Goal: Information Seeking & Learning: Find specific fact

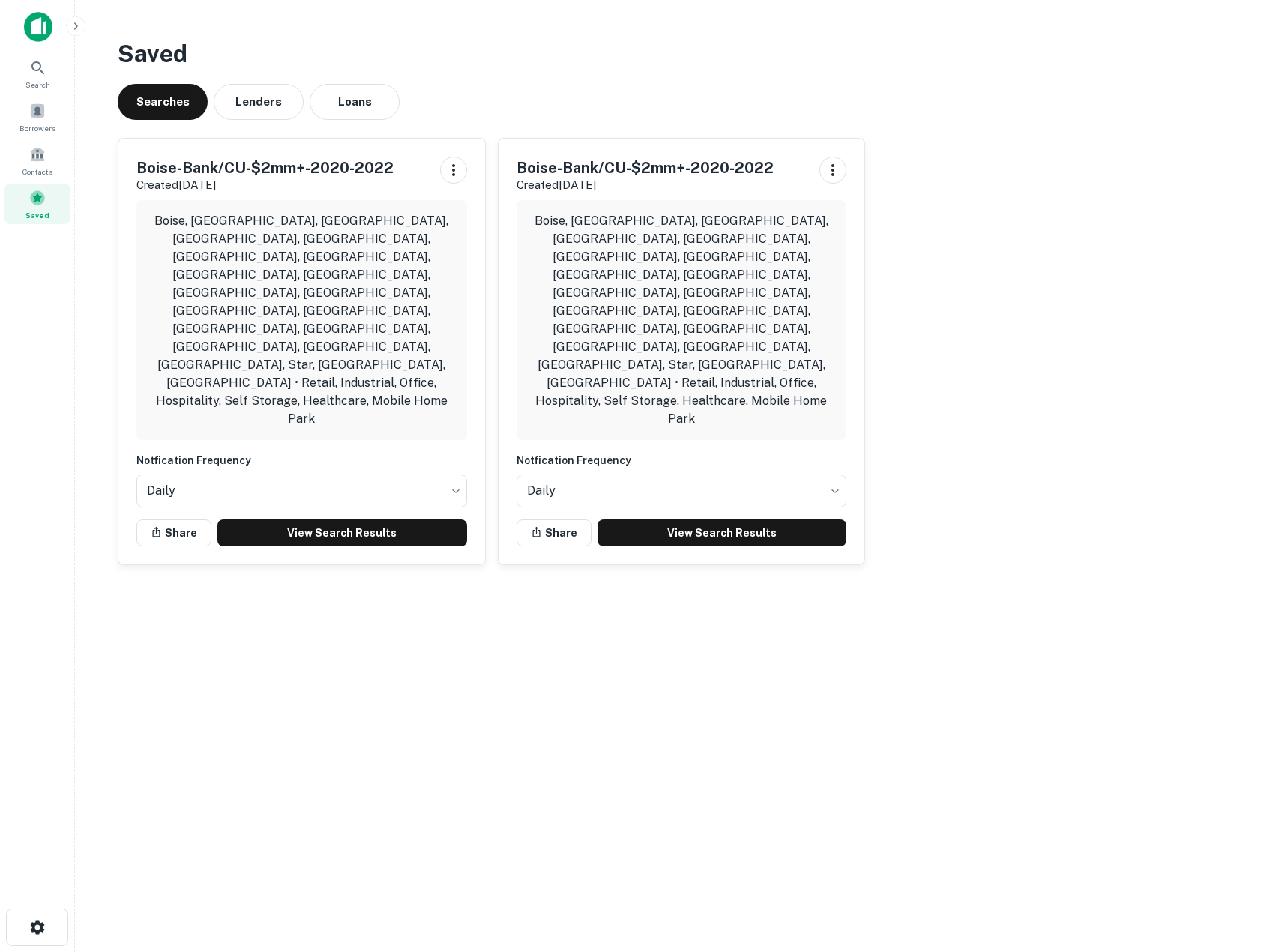
click at [34, 20] on img at bounding box center [38, 27] width 28 height 30
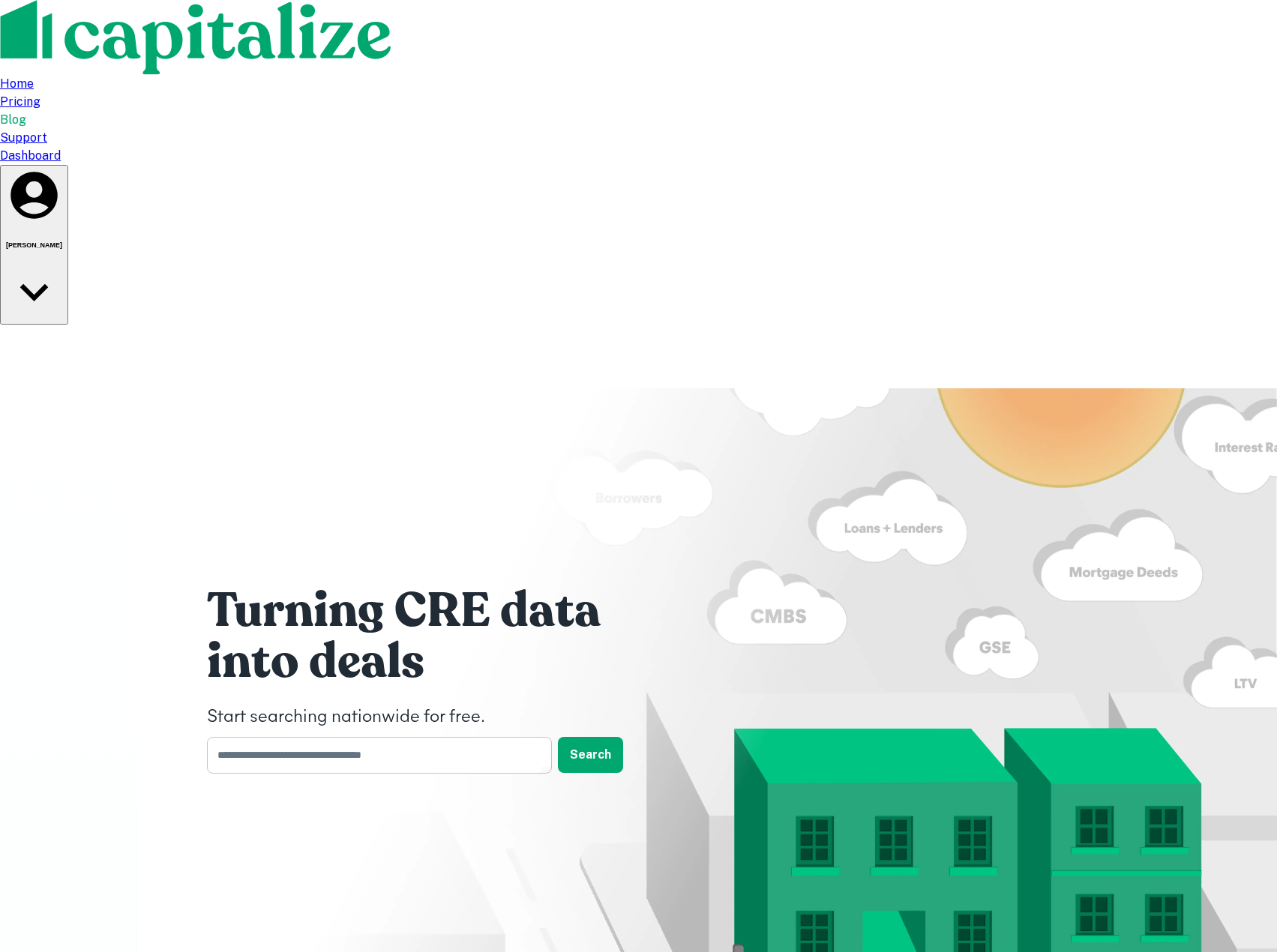
click at [269, 737] on input "text" at bounding box center [374, 755] width 334 height 37
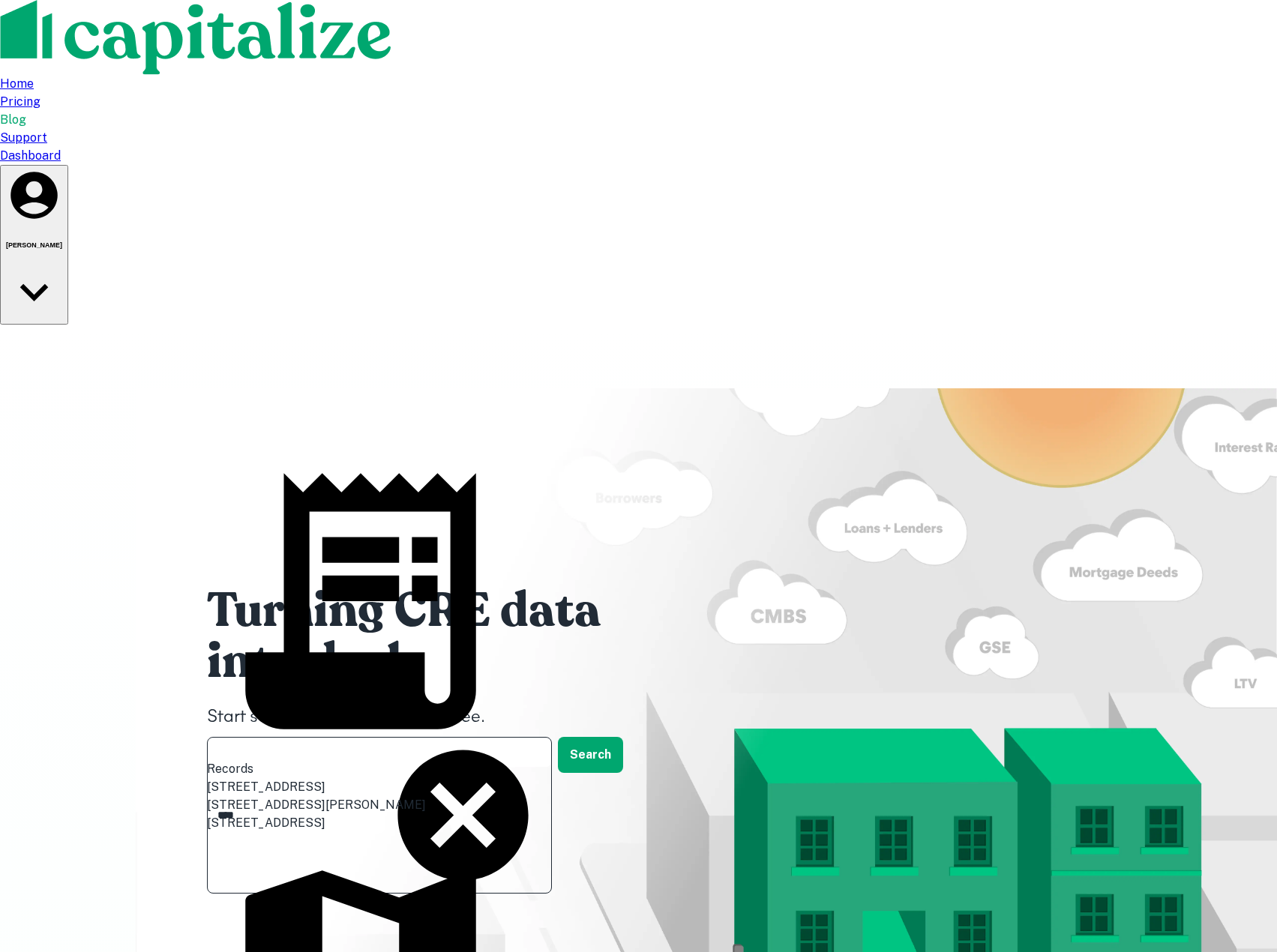
click at [278, 797] on input "****" at bounding box center [296, 815] width 178 height 37
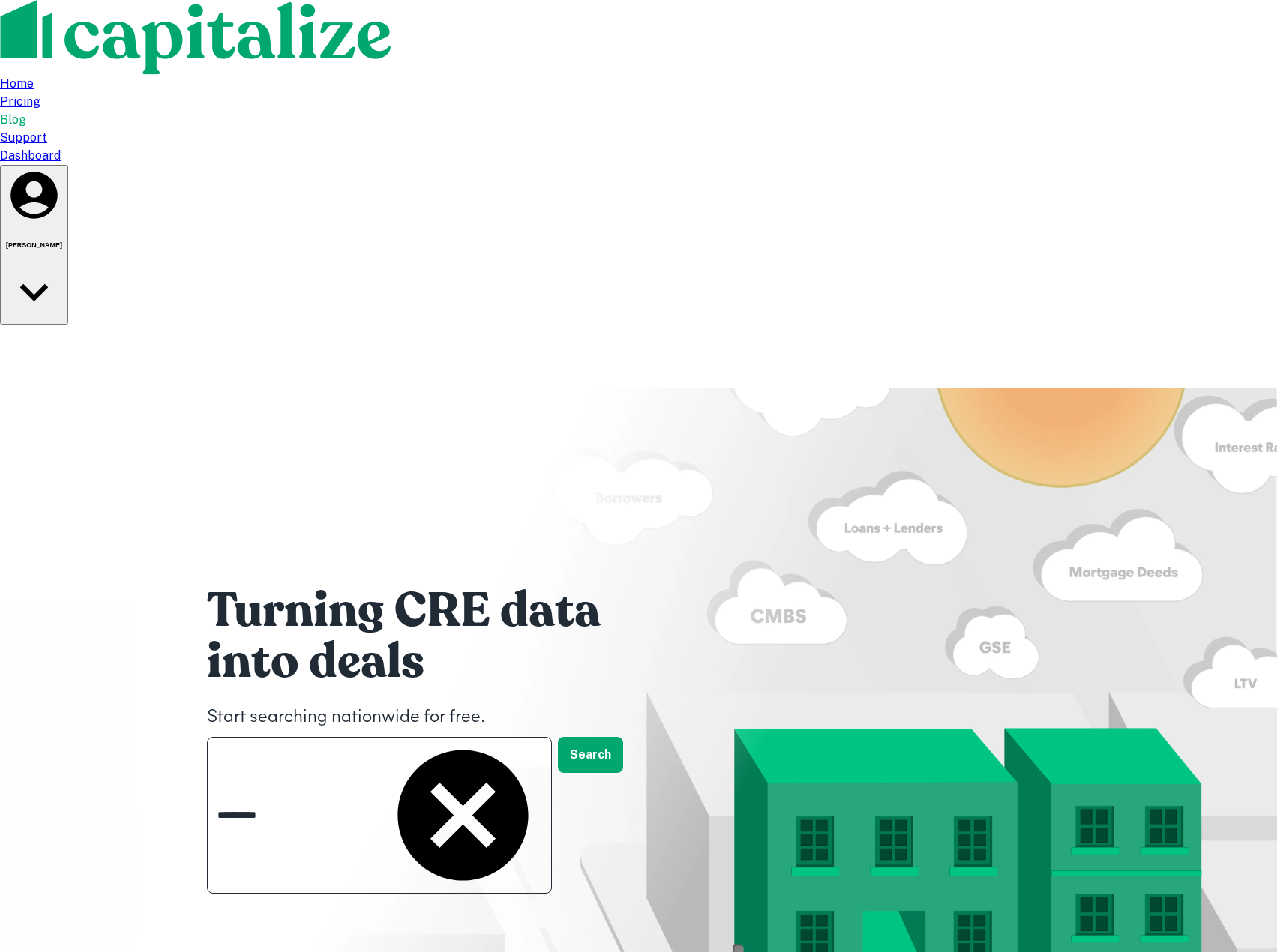
type input "**********"
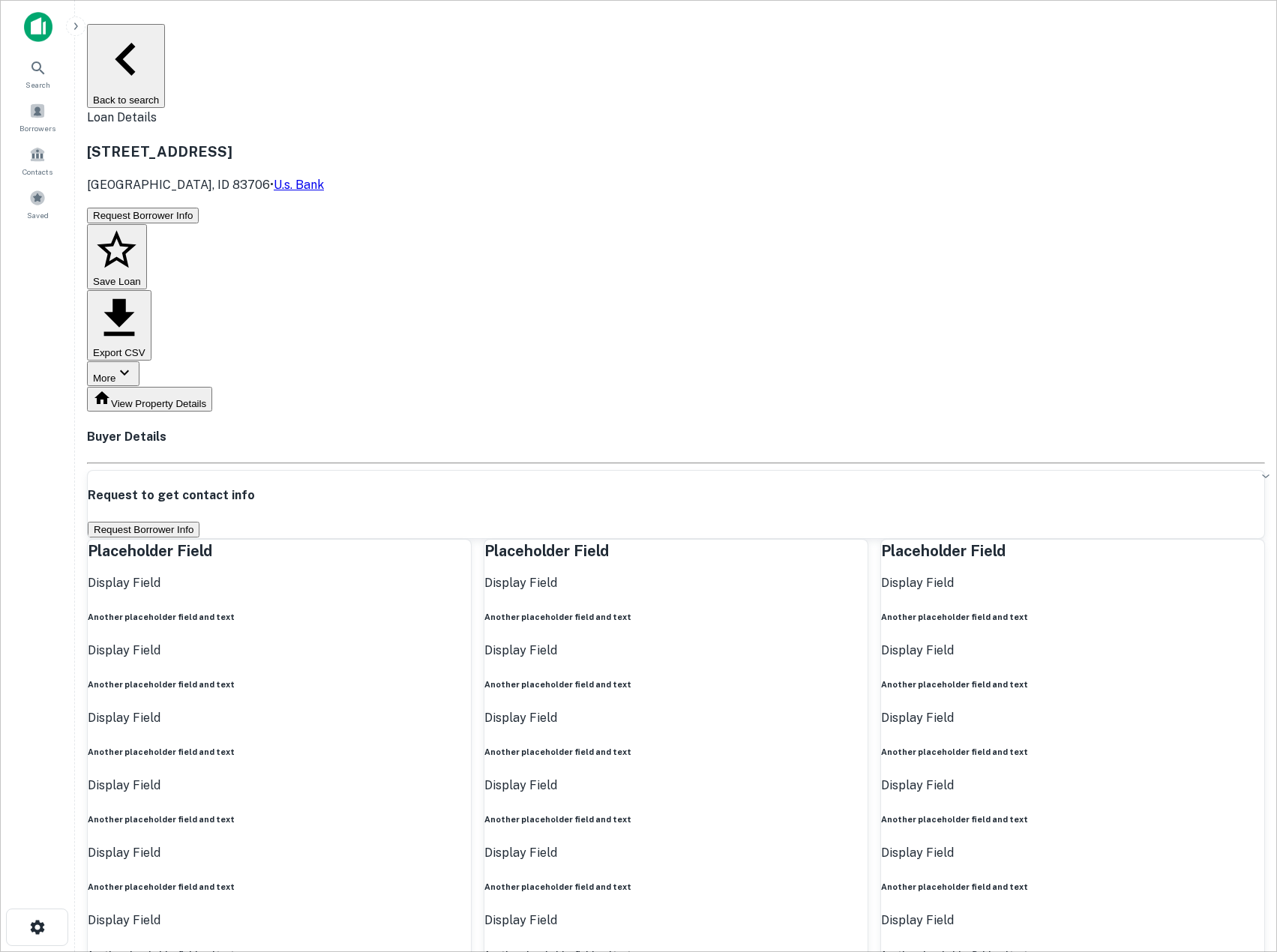
click at [200, 522] on button "Request Borrower Info" at bounding box center [143, 530] width 111 height 16
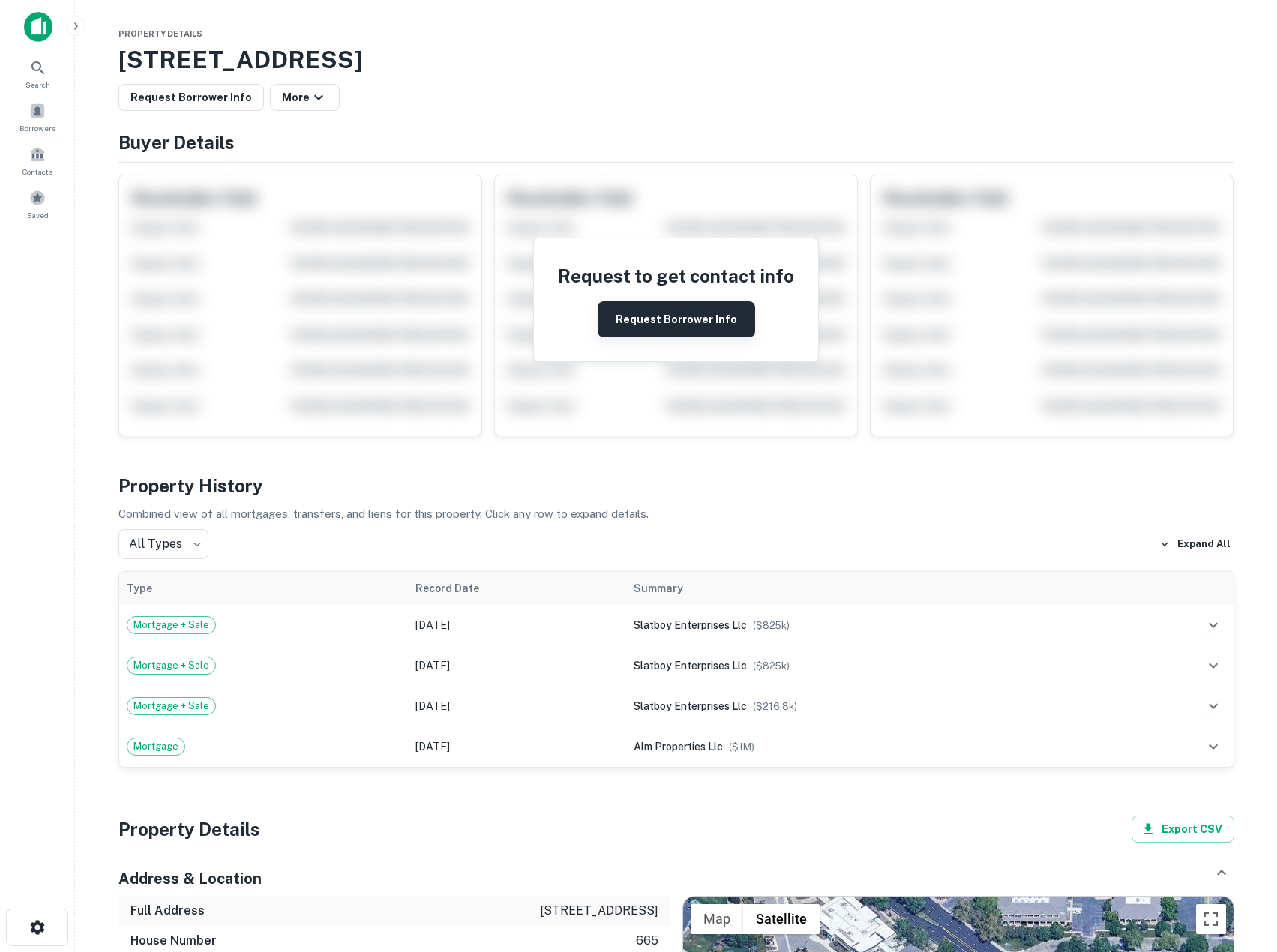
click at [667, 314] on button "Request Borrower Info" at bounding box center [676, 318] width 157 height 36
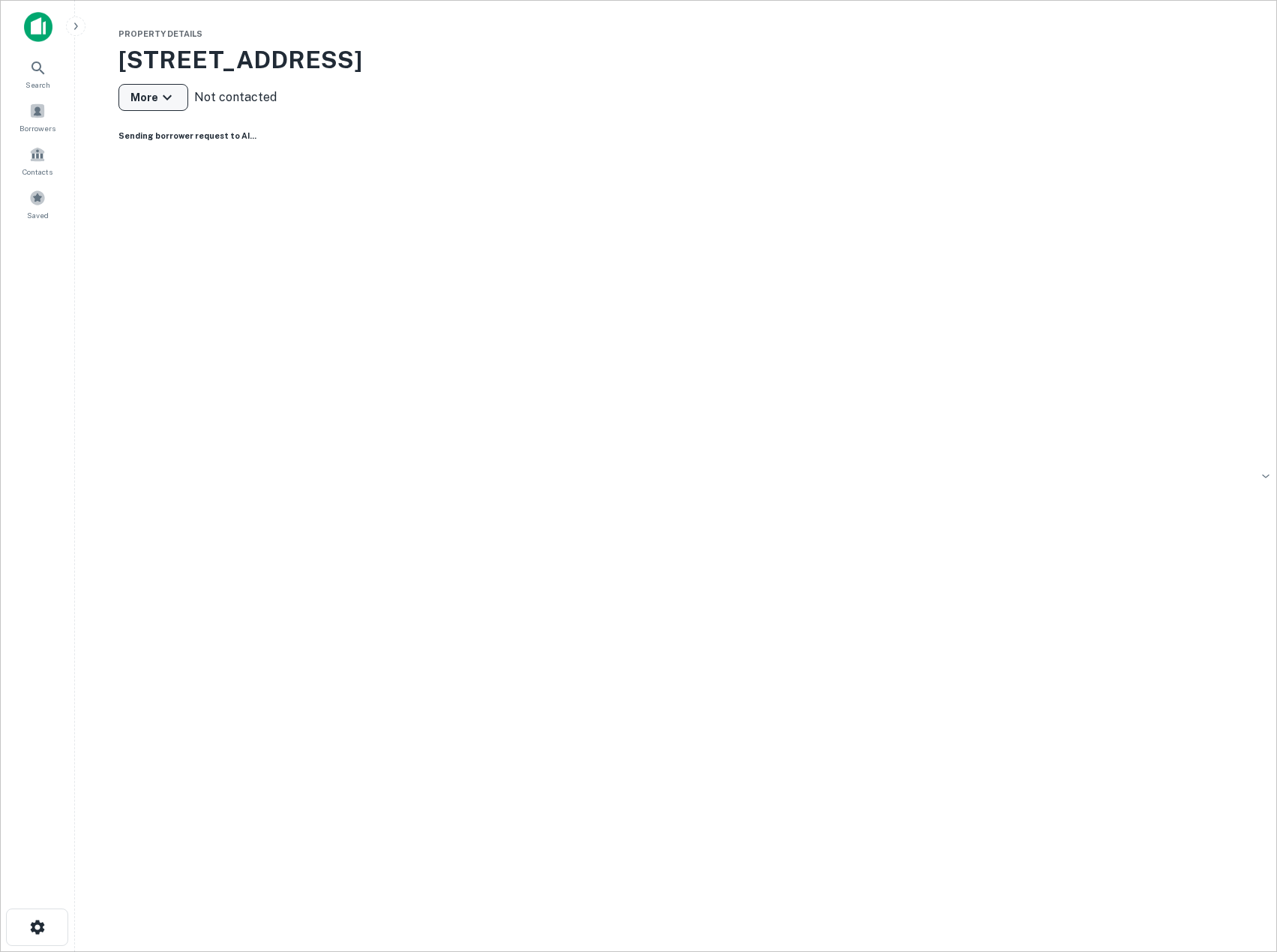
click at [170, 102] on icon "button" at bounding box center [167, 97] width 18 height 18
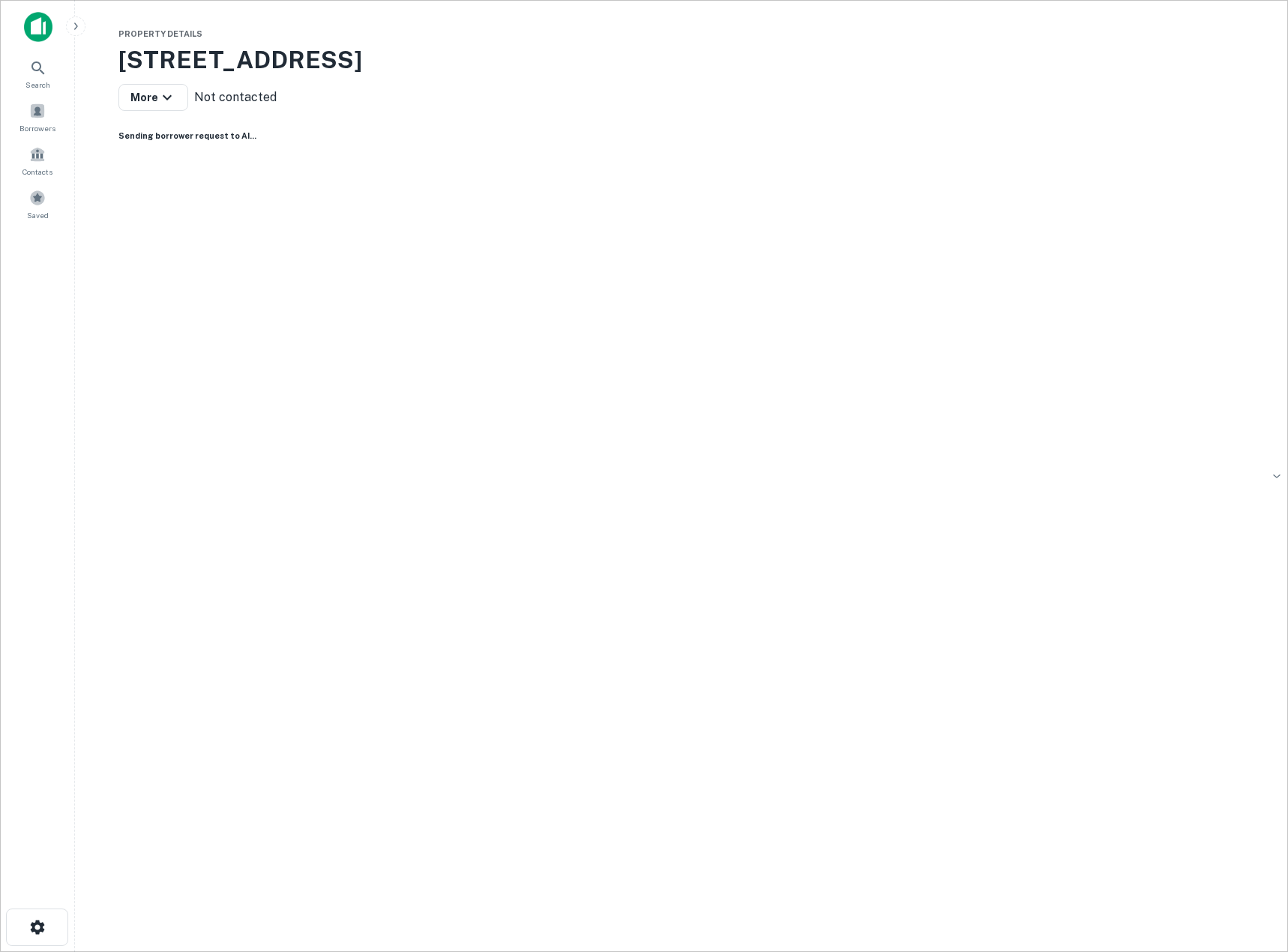
click at [758, 951] on div at bounding box center [639, 952] width 1277 height 0
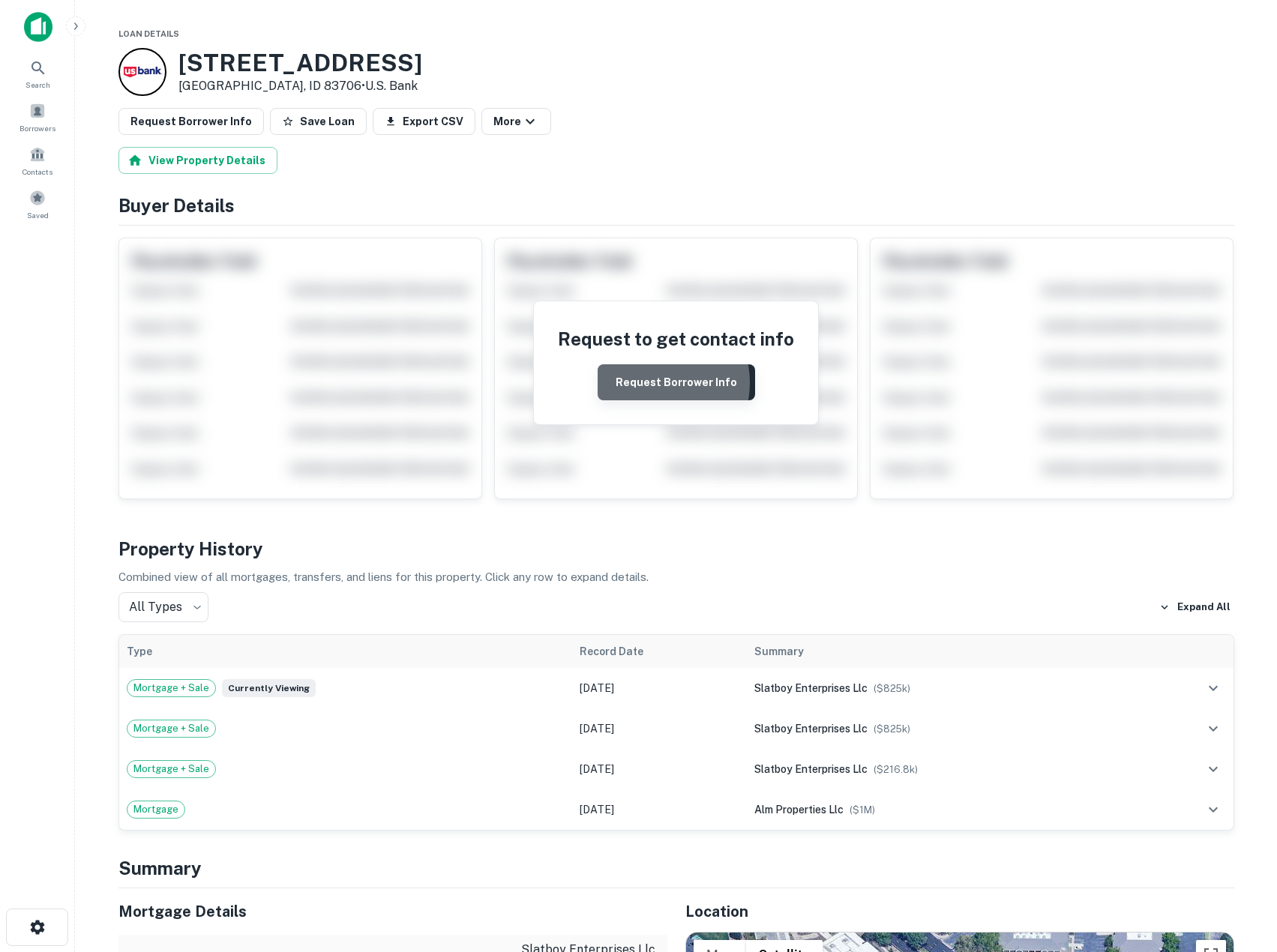
click at [651, 383] on button "Request Borrower Info" at bounding box center [676, 382] width 157 height 36
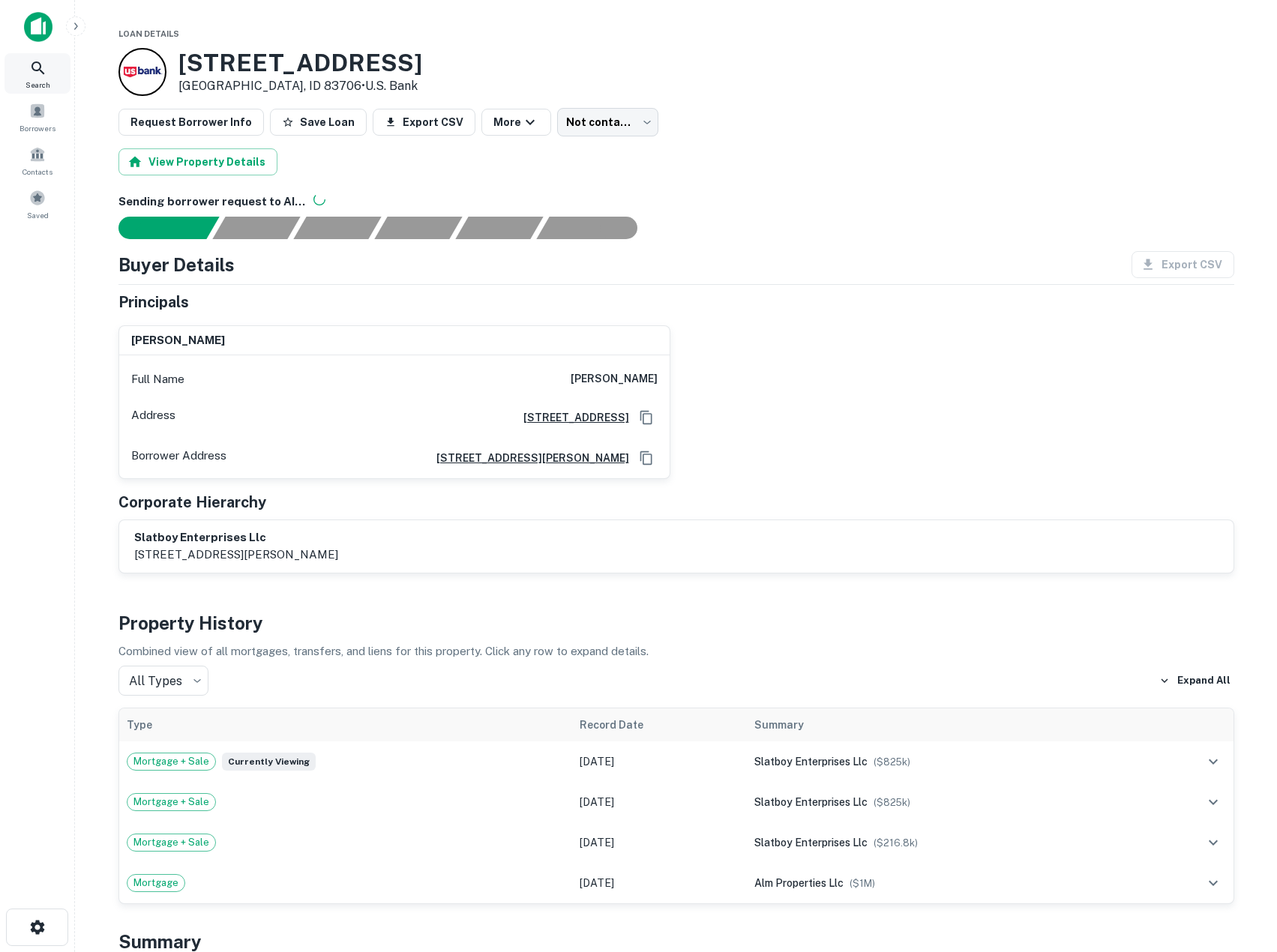
click at [38, 70] on icon at bounding box center [37, 67] width 12 height 12
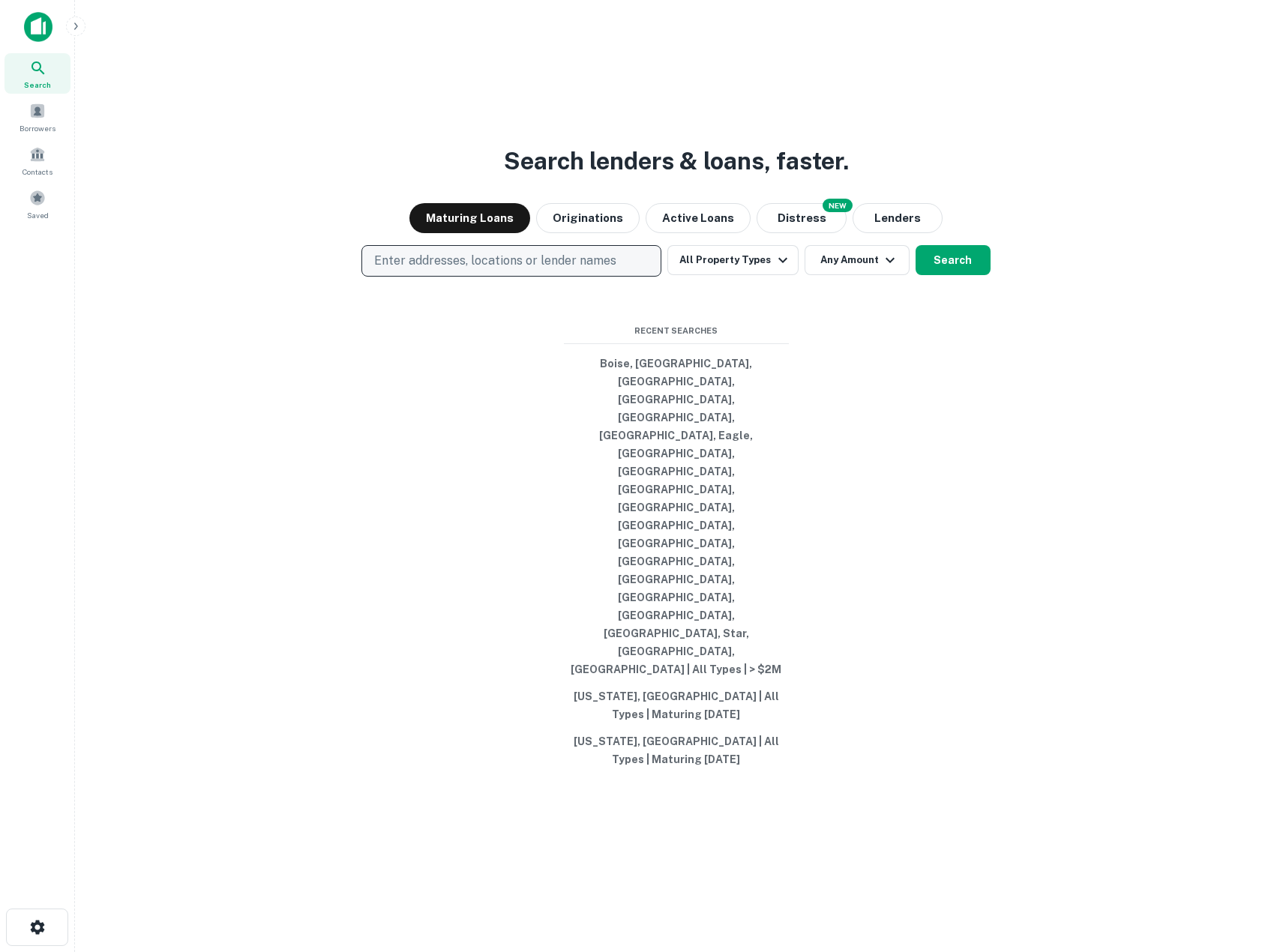
click at [491, 277] on button "Enter addresses, locations or lender names" at bounding box center [511, 261] width 300 height 32
click at [482, 270] on p "Enter addresses, locations or lender names" at bounding box center [495, 261] width 242 height 18
click at [491, 270] on p "Enter addresses, locations or lender names" at bounding box center [495, 261] width 242 height 18
type input "**********"
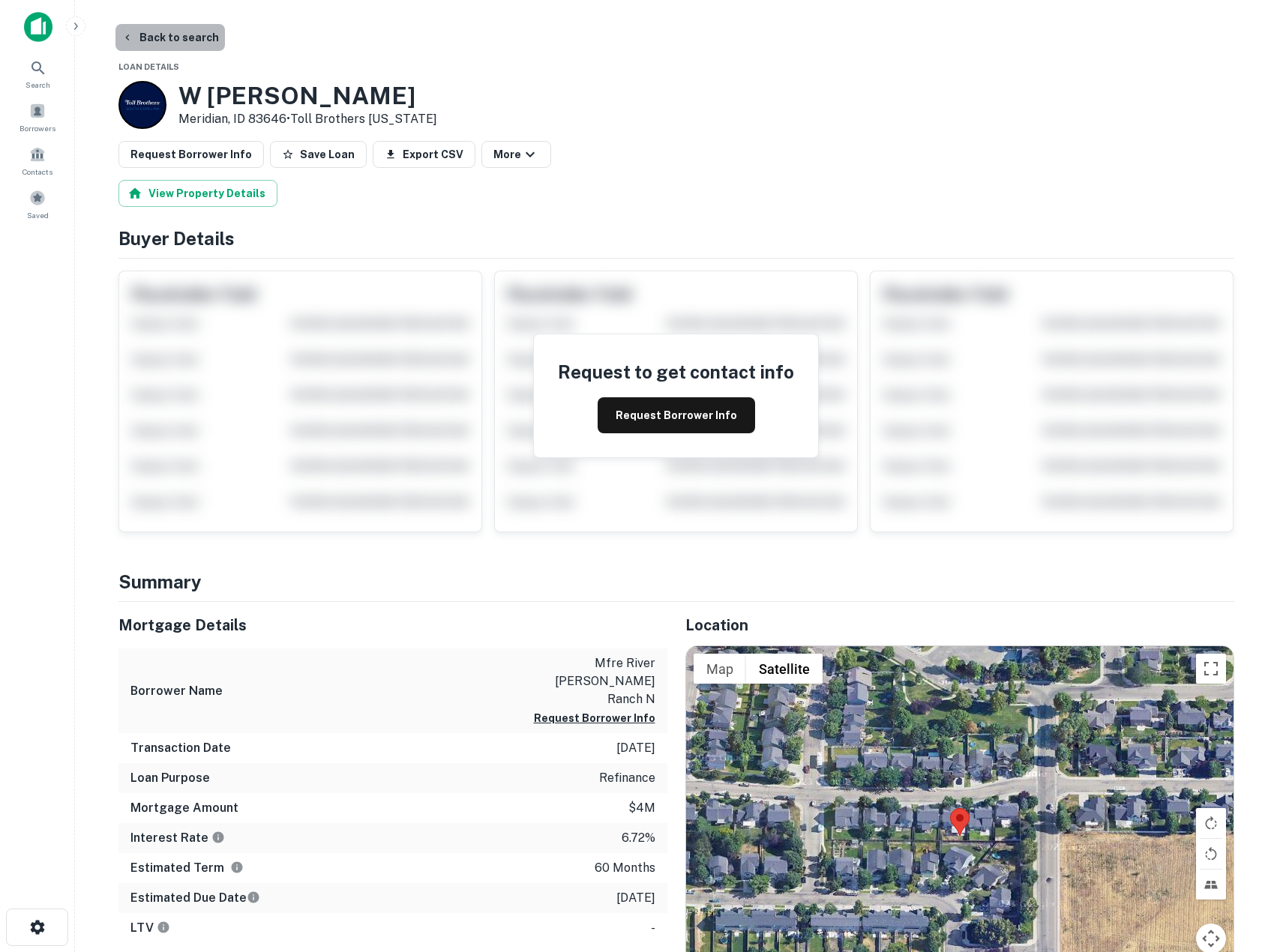
click at [182, 30] on button "Back to search" at bounding box center [170, 37] width 110 height 27
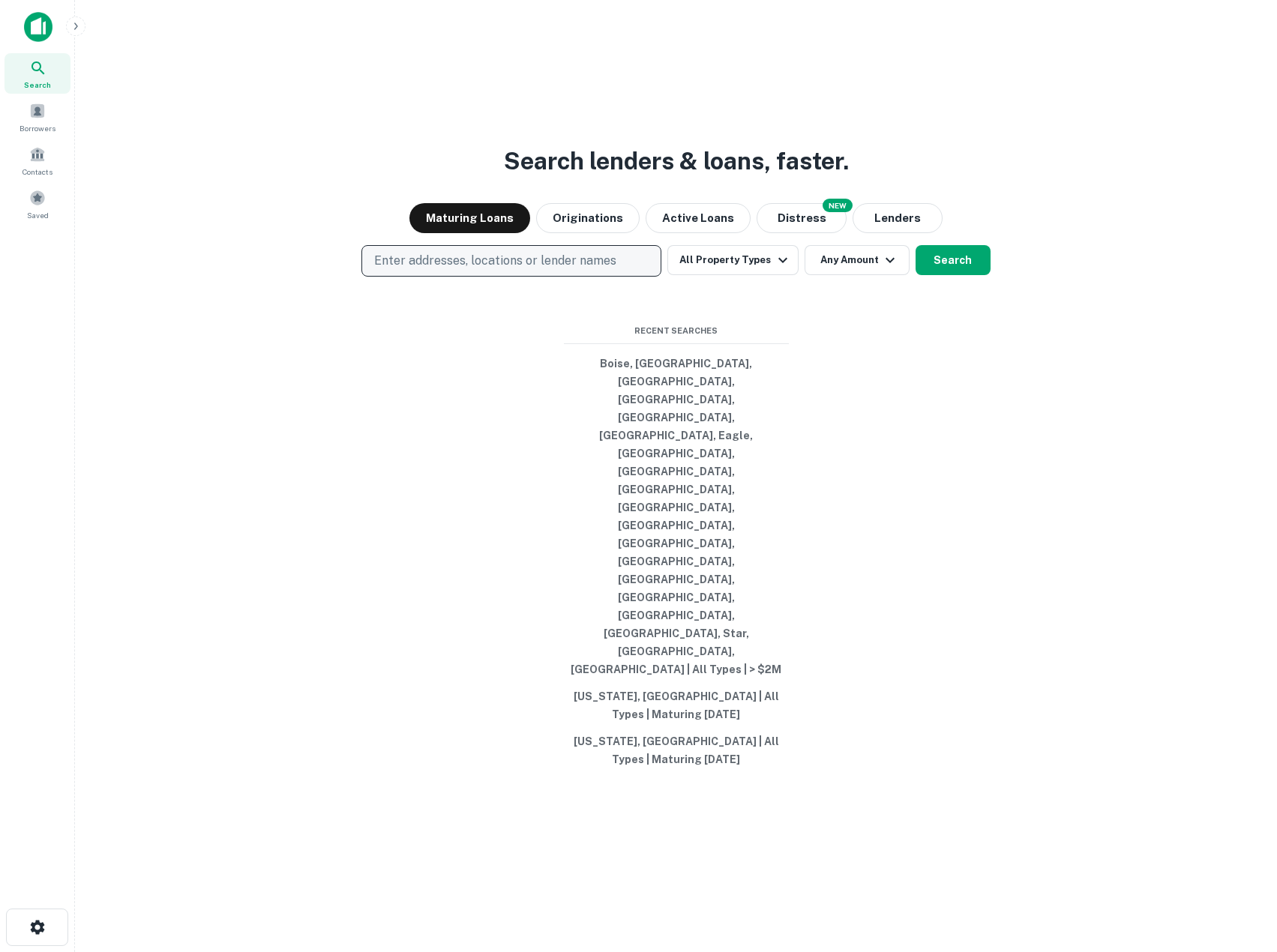
click at [494, 270] on p "Enter addresses, locations or lender names" at bounding box center [495, 261] width 242 height 18
type input "**********"
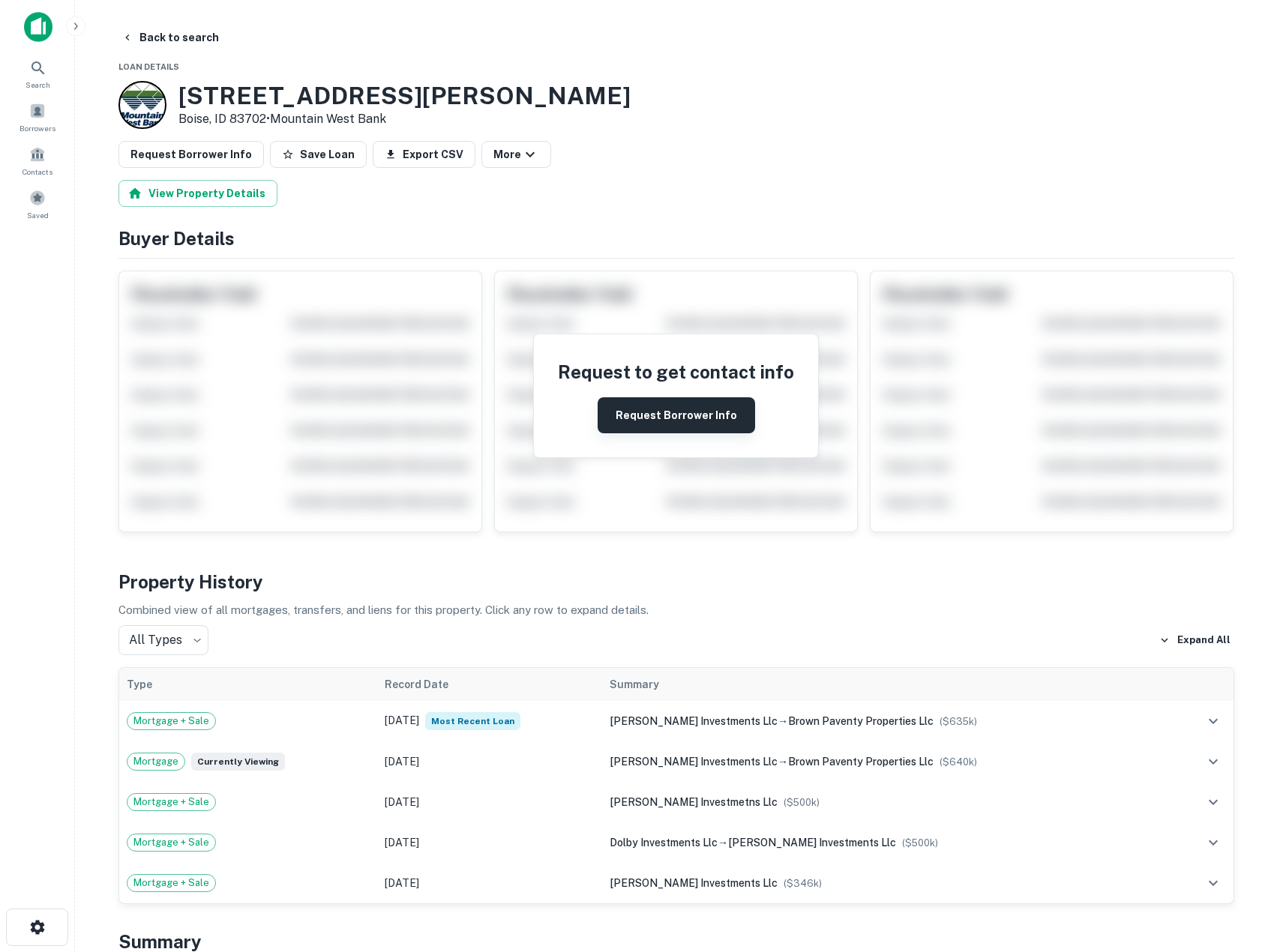
click at [712, 426] on button "Request Borrower Info" at bounding box center [676, 415] width 157 height 36
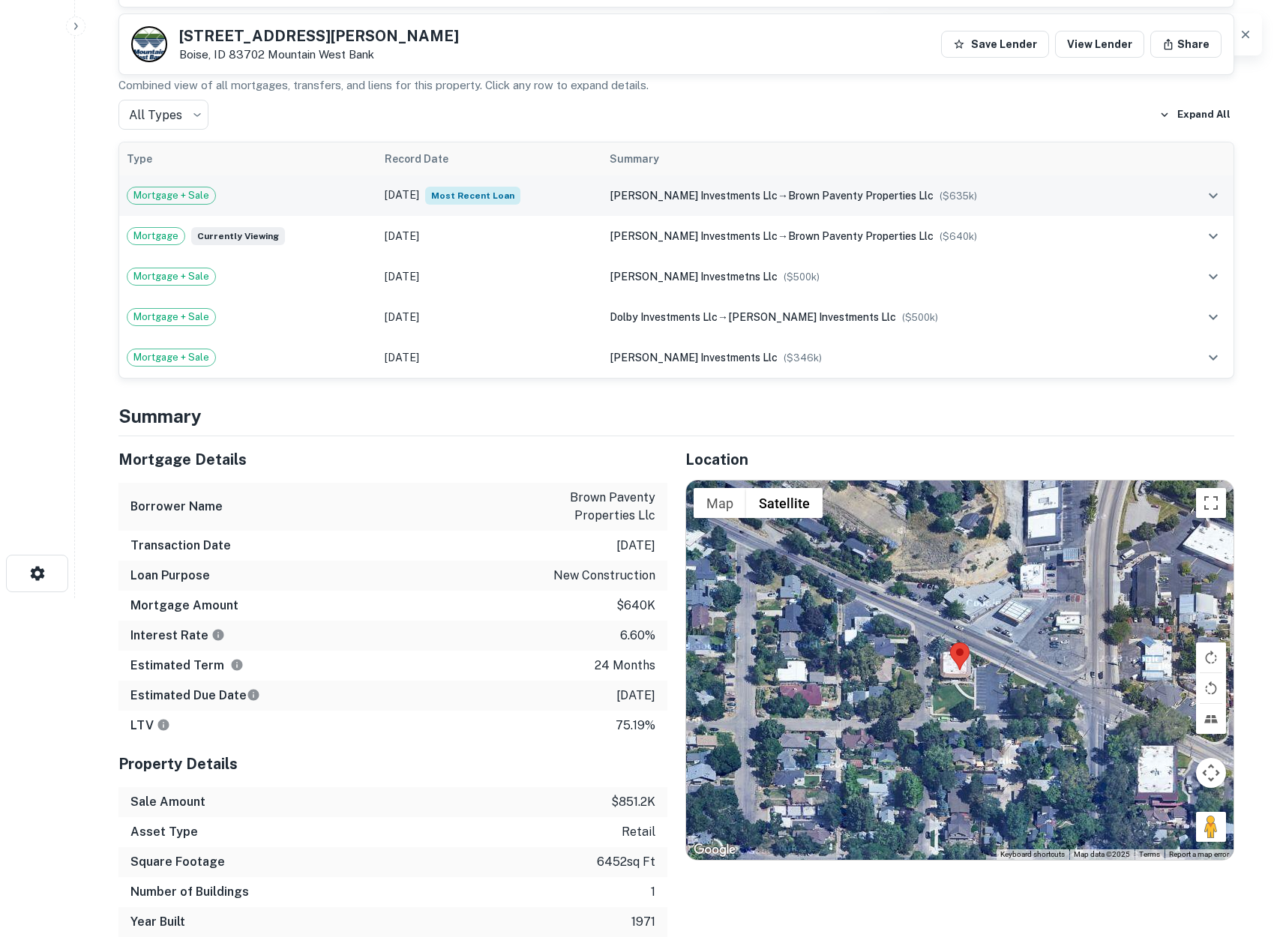
scroll to position [375, 0]
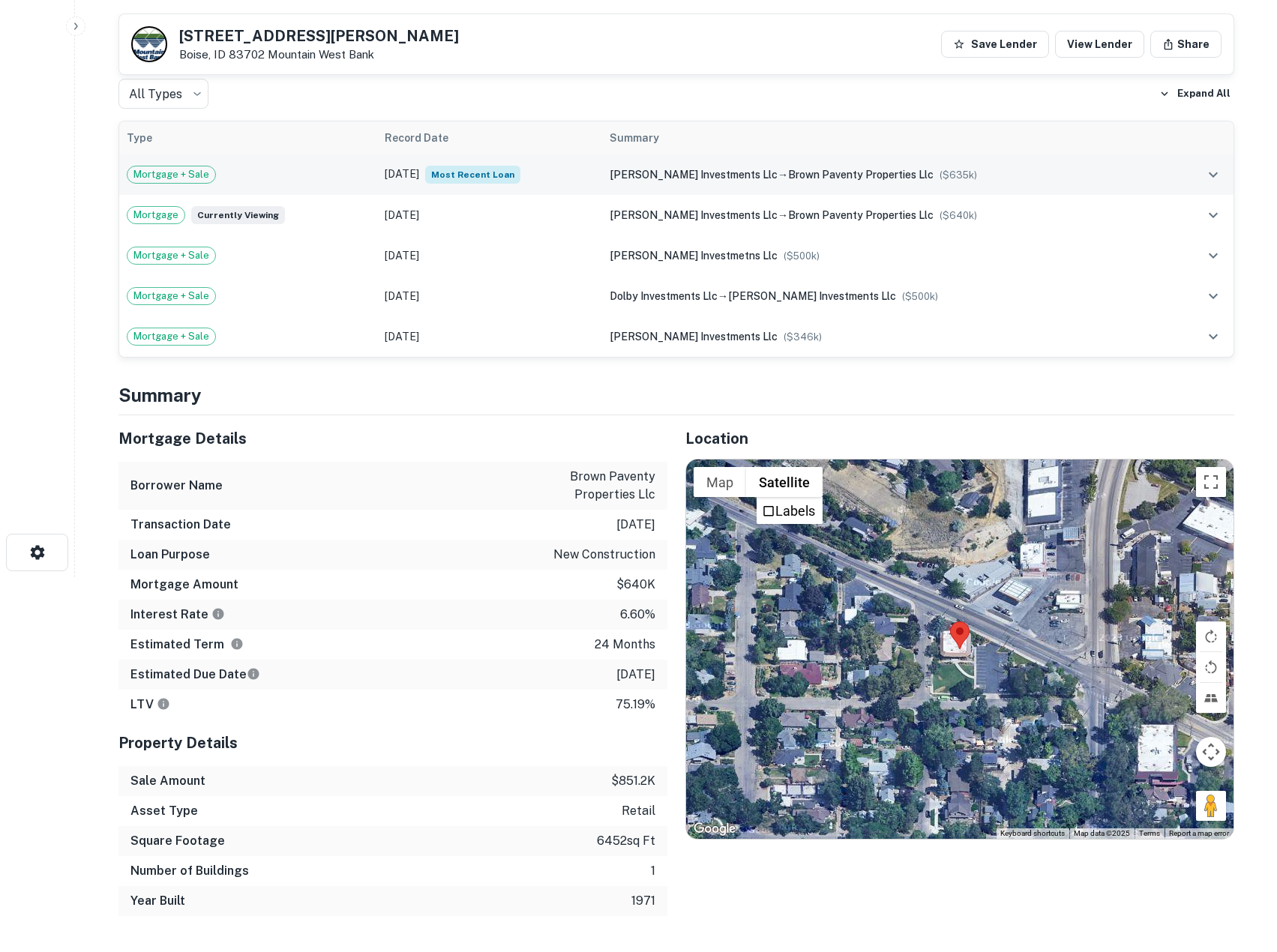
click at [863, 187] on td "paventy harrison investments llc → brown paventy properties llc ($ 635k )" at bounding box center [887, 175] width 570 height 41
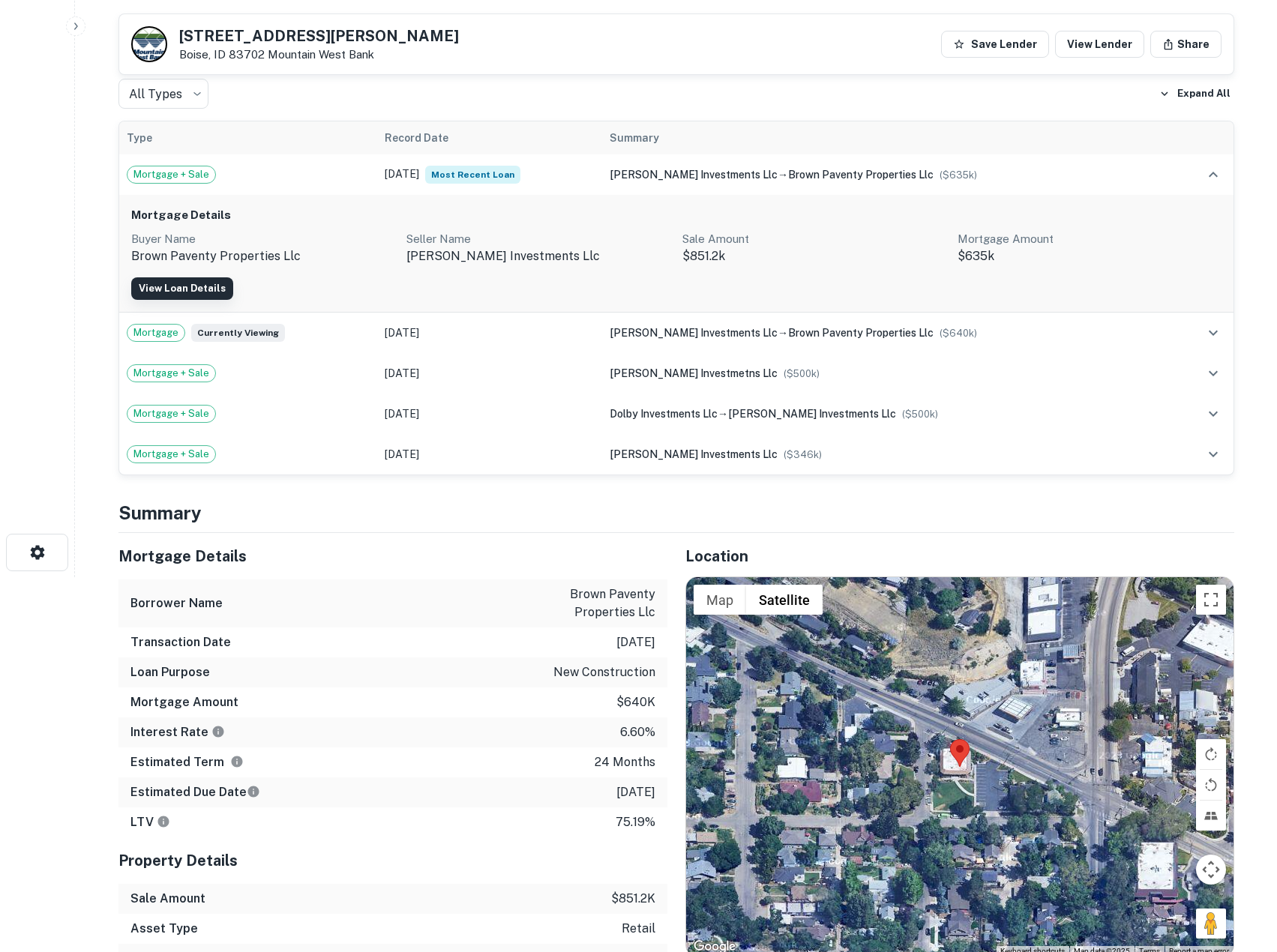
click at [190, 286] on link "View Loan Details" at bounding box center [182, 289] width 102 height 22
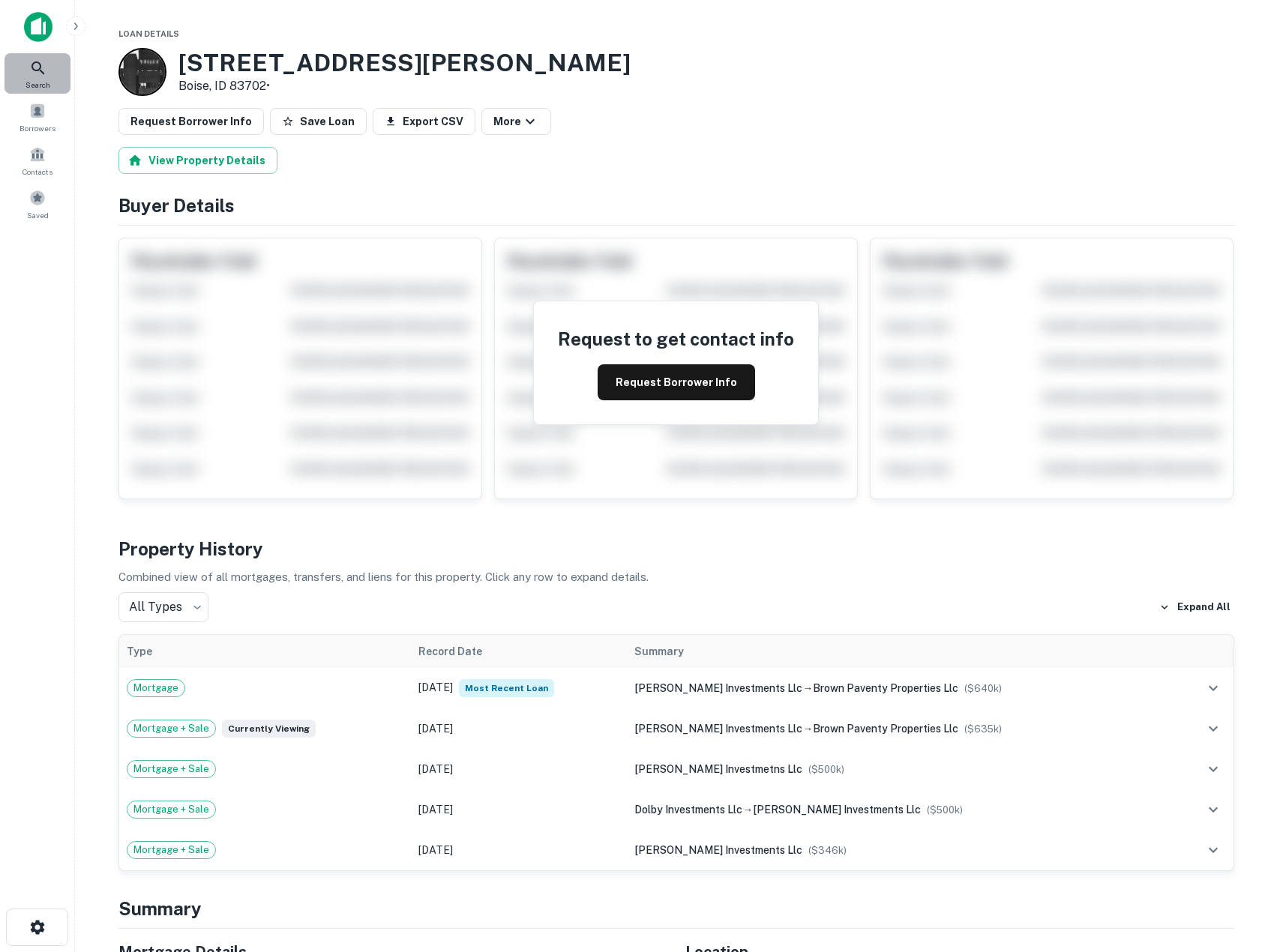
click at [33, 67] on icon at bounding box center [37, 67] width 12 height 12
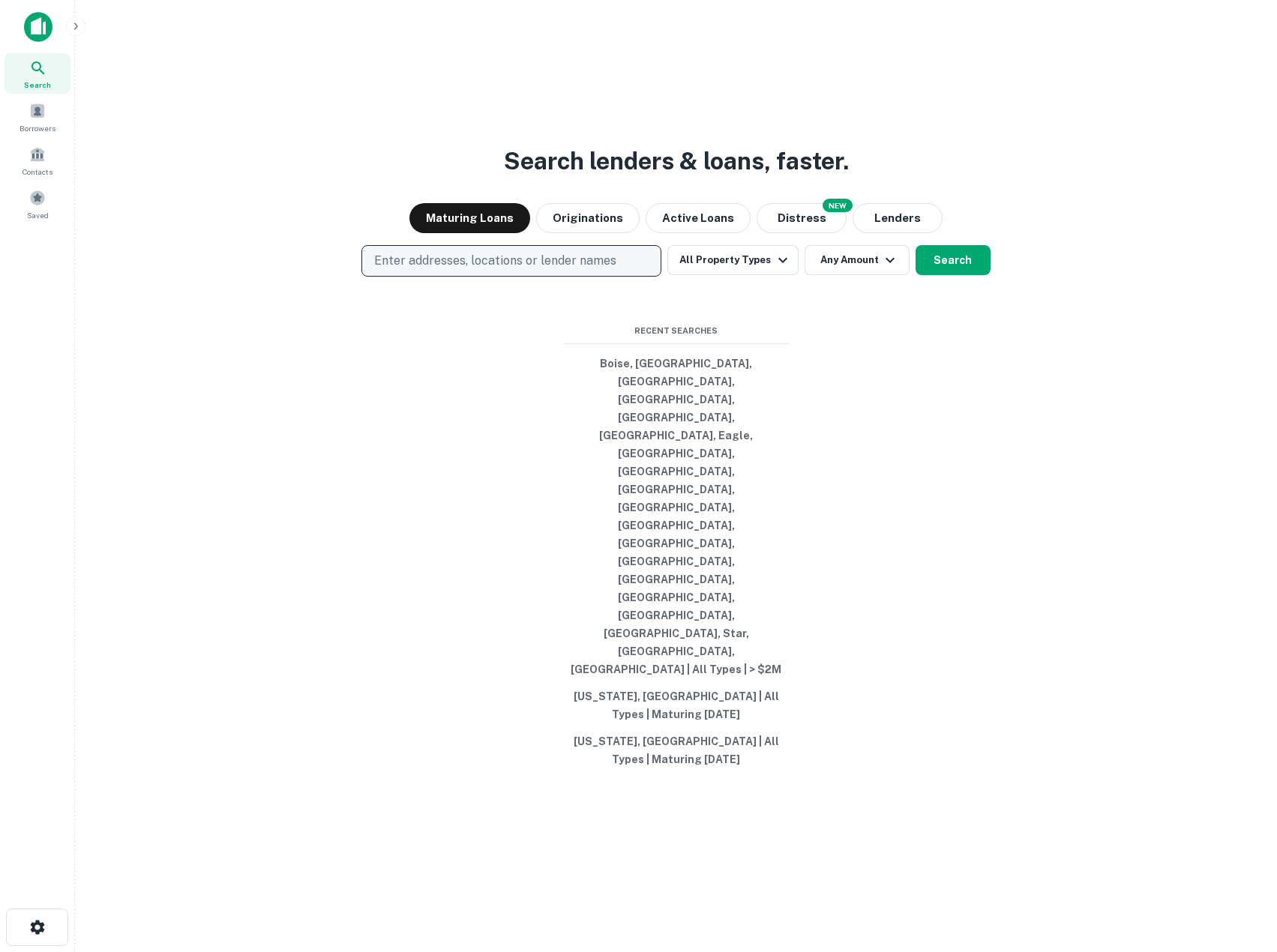
click at [466, 270] on p "Enter addresses, locations or lender names" at bounding box center [495, 261] width 242 height 18
type input "**********"
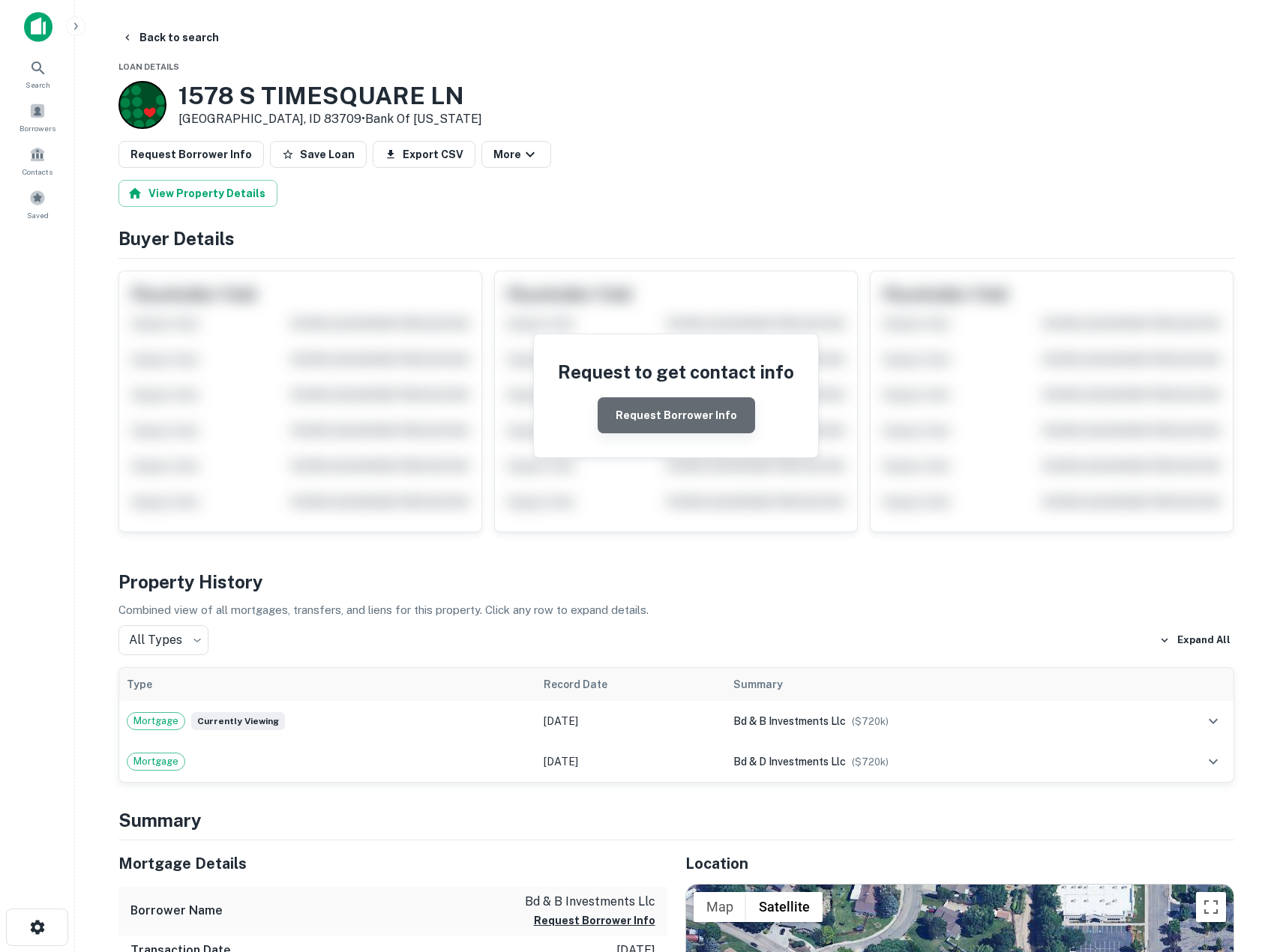
click at [709, 423] on button "Request Borrower Info" at bounding box center [676, 415] width 157 height 36
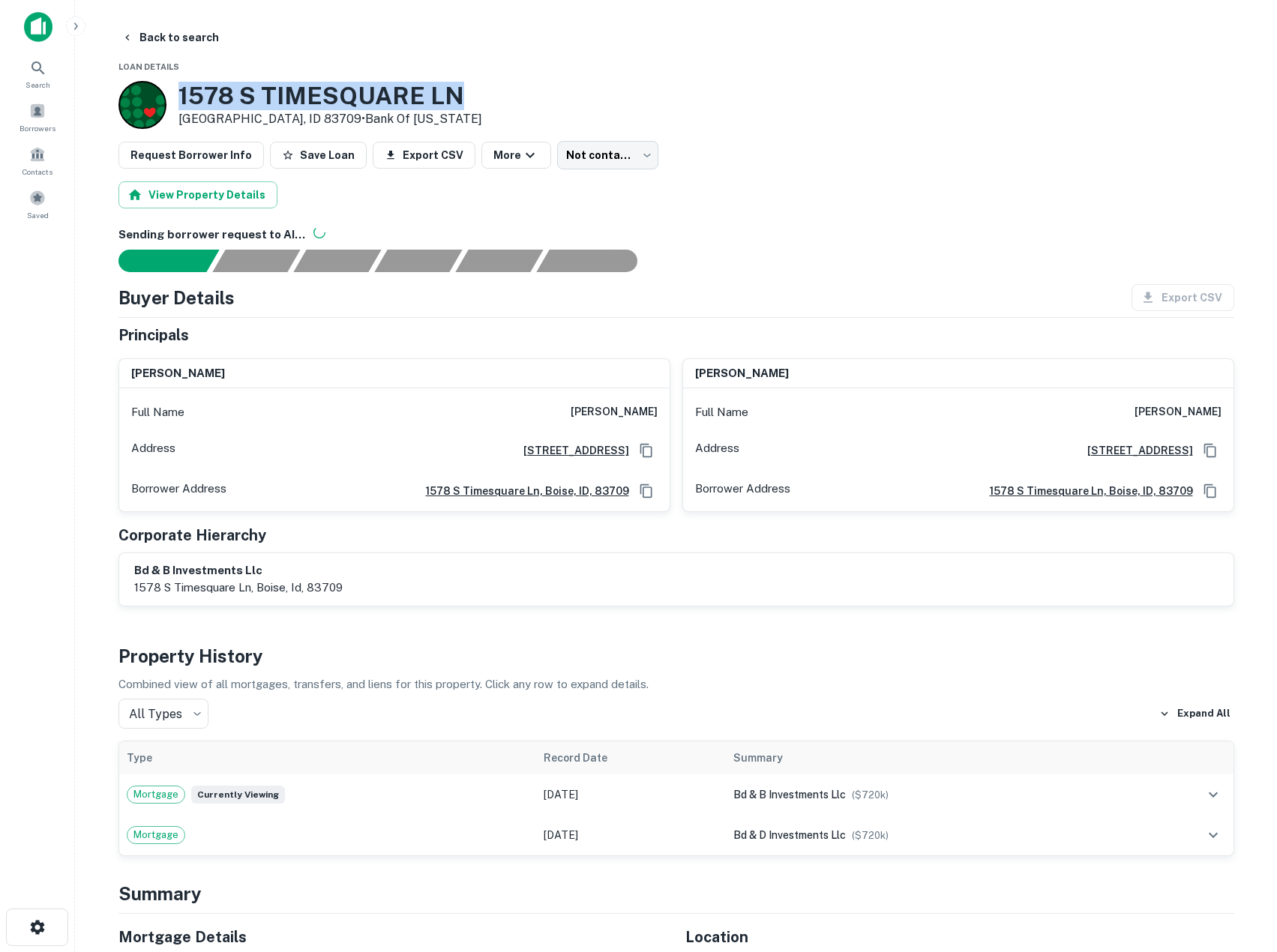
drag, startPoint x: 466, startPoint y: 96, endPoint x: 183, endPoint y: 103, distance: 283.1
click at [183, 103] on div "1578 S TIMESQUARE LN Boise, ID 83709 • Bank Of Idaho" at bounding box center [676, 105] width 1116 height 48
copy h3 "1578 S TIMESQUARE LN"
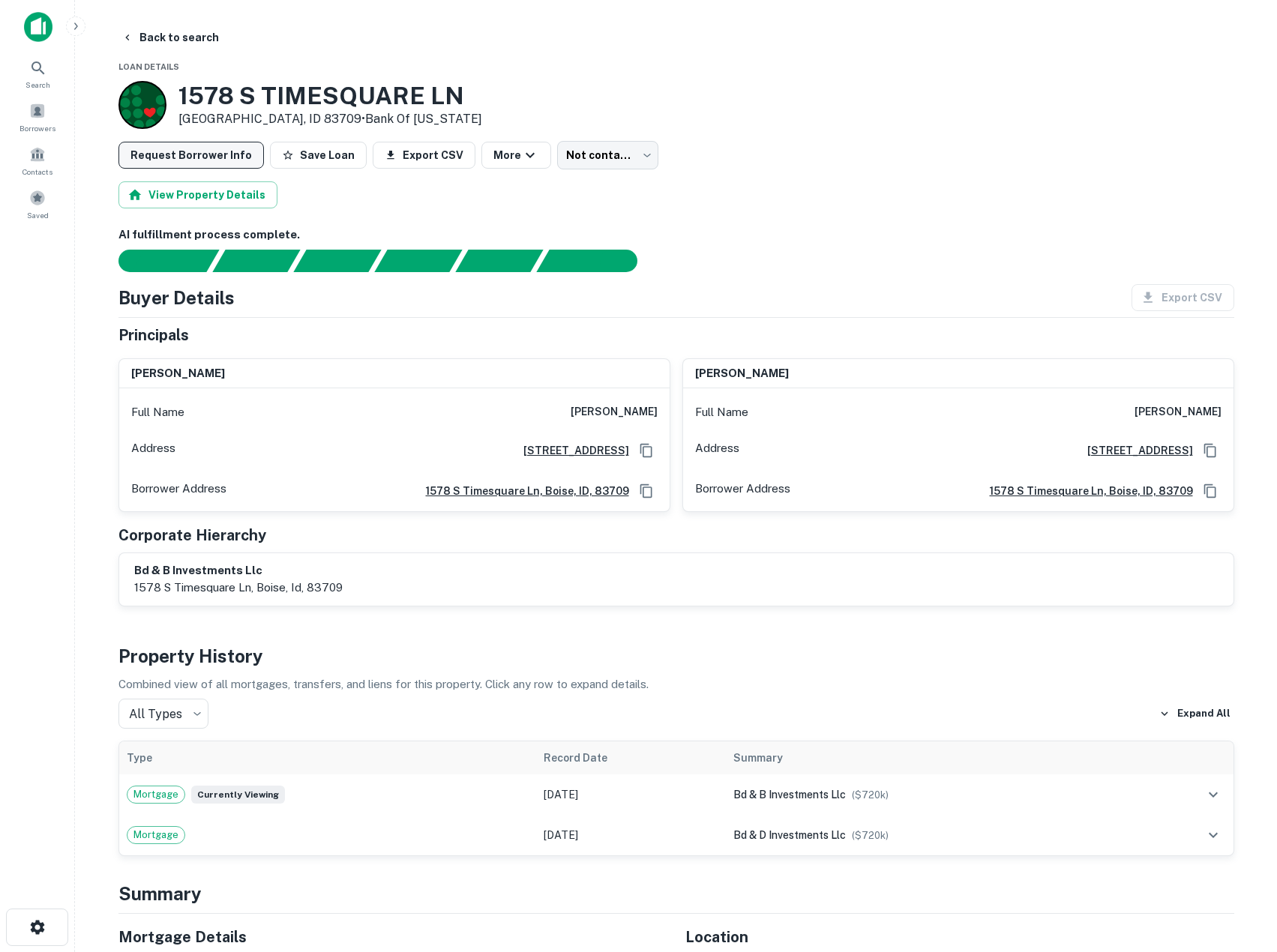
click at [235, 150] on button "Request Borrower Info" at bounding box center [190, 155] width 145 height 27
drag, startPoint x: 817, startPoint y: 617, endPoint x: 831, endPoint y: 630, distance: 19.1
click at [27, 72] on div "Search" at bounding box center [37, 73] width 66 height 41
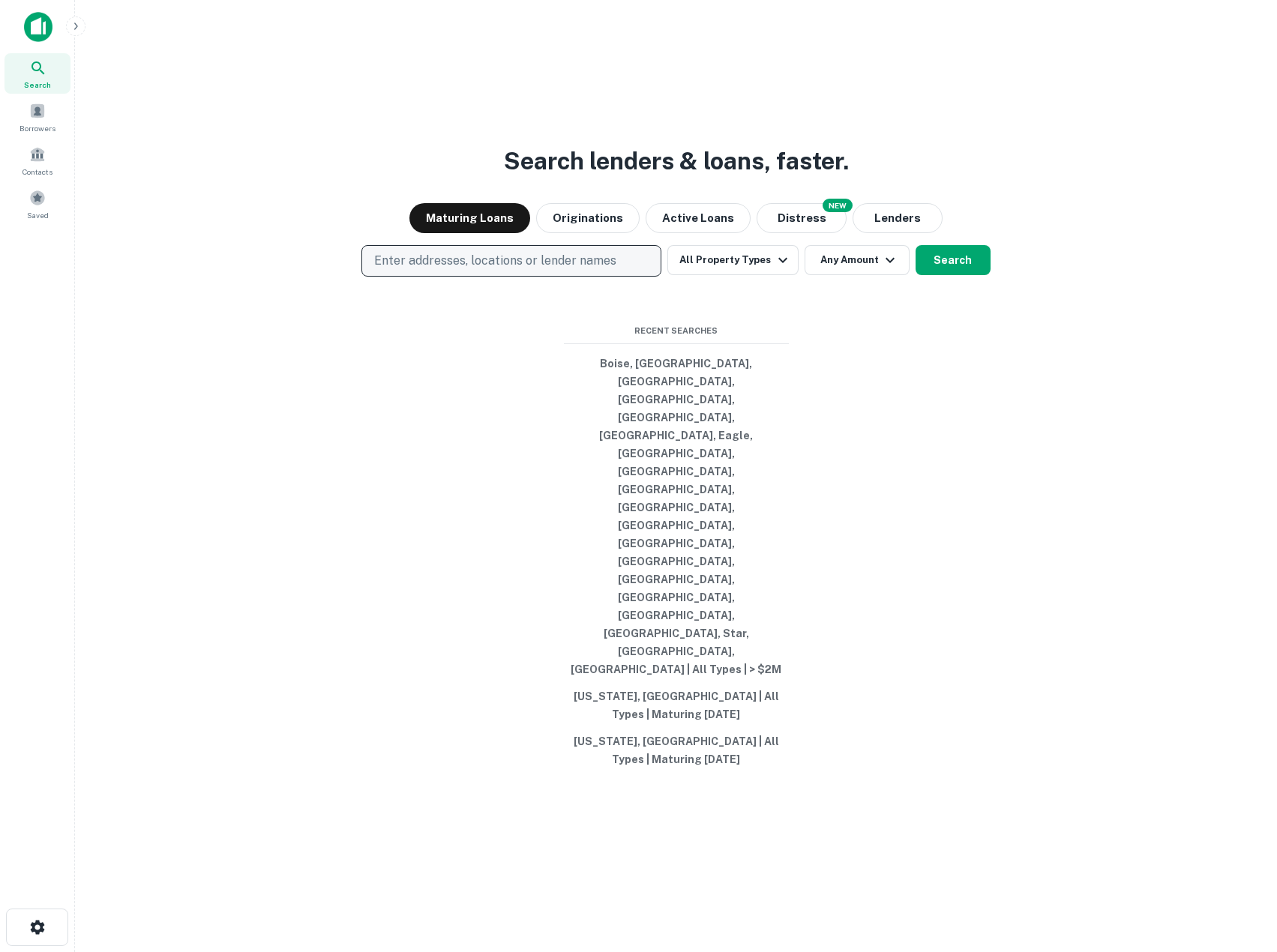
click at [473, 270] on p "Enter addresses, locations or lender names" at bounding box center [495, 261] width 242 height 18
type input "**********"
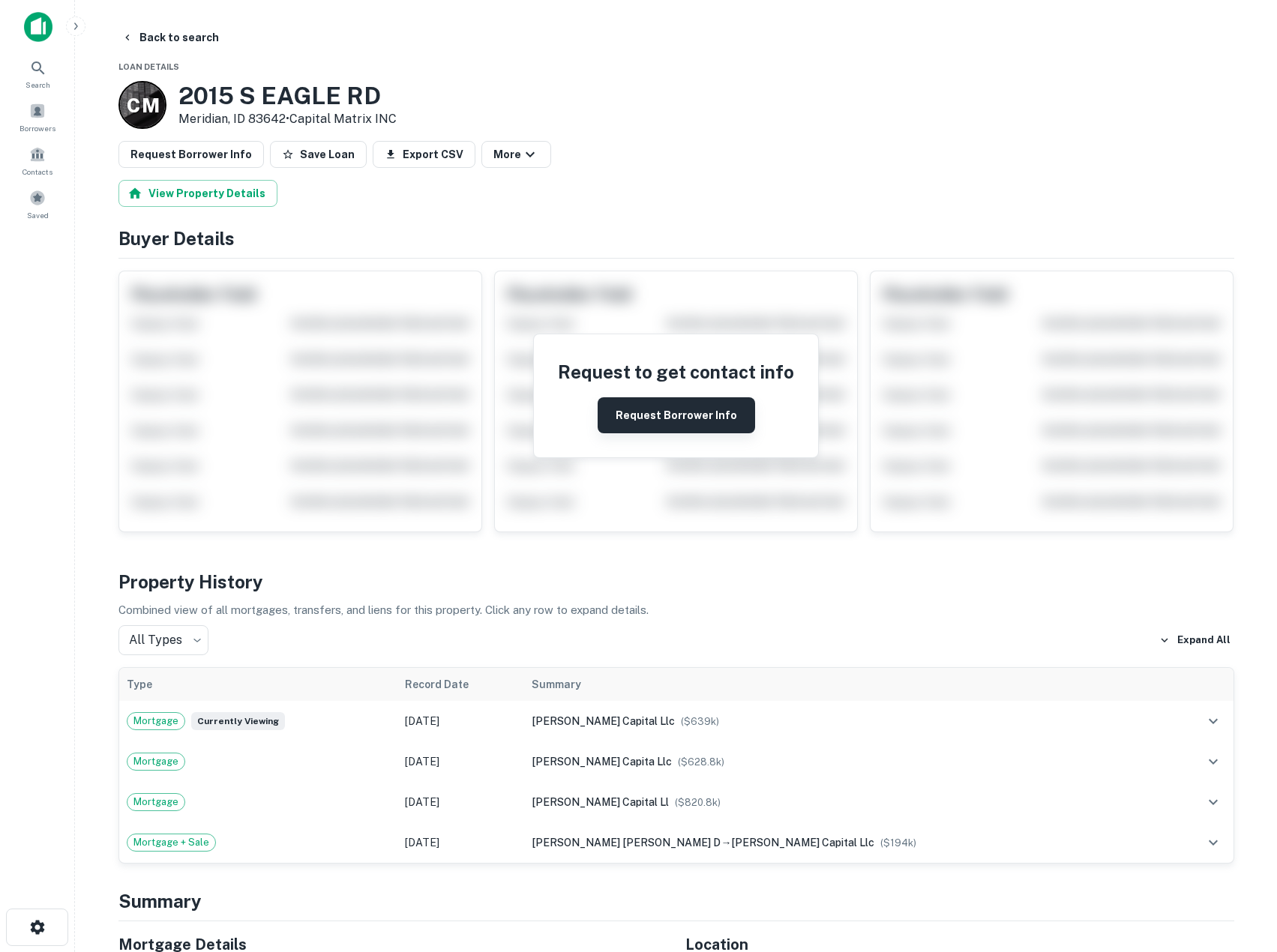
click at [682, 423] on button "Request Borrower Info" at bounding box center [676, 415] width 157 height 36
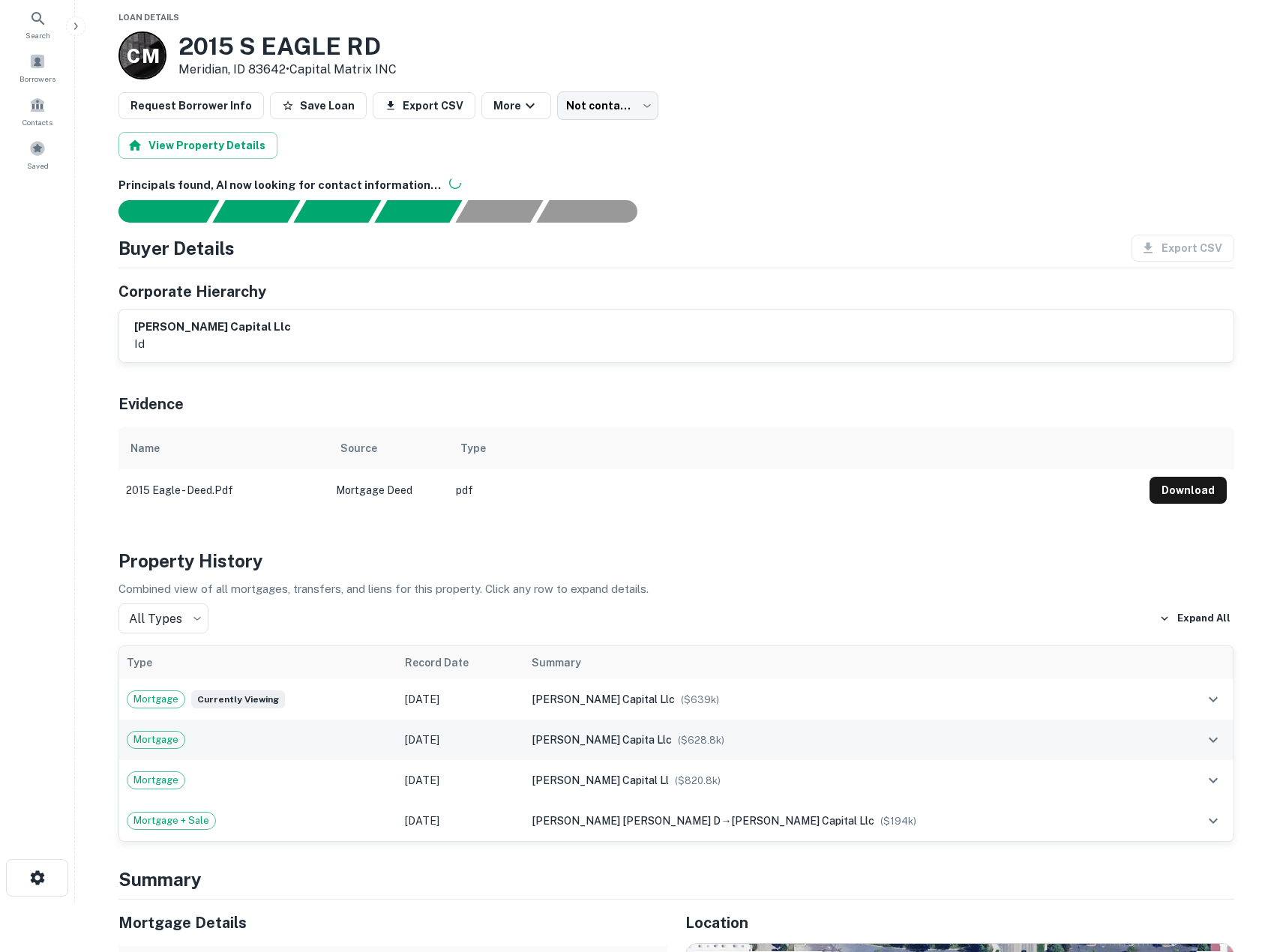
scroll to position [150, 0]
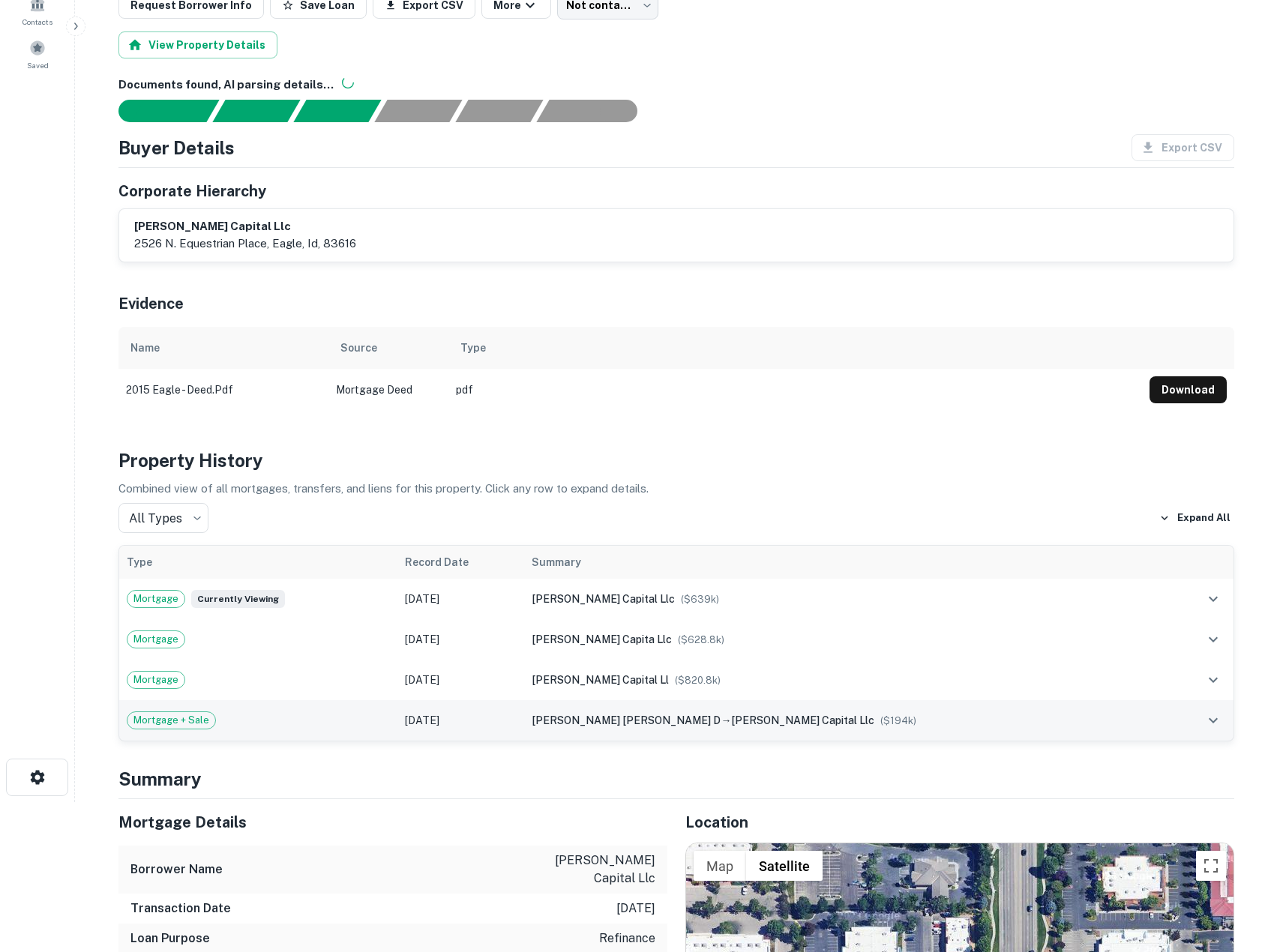
click at [1135, 730] on td "jacobson d blaine d → fowler capital llc ($ 194k )" at bounding box center [846, 720] width 643 height 41
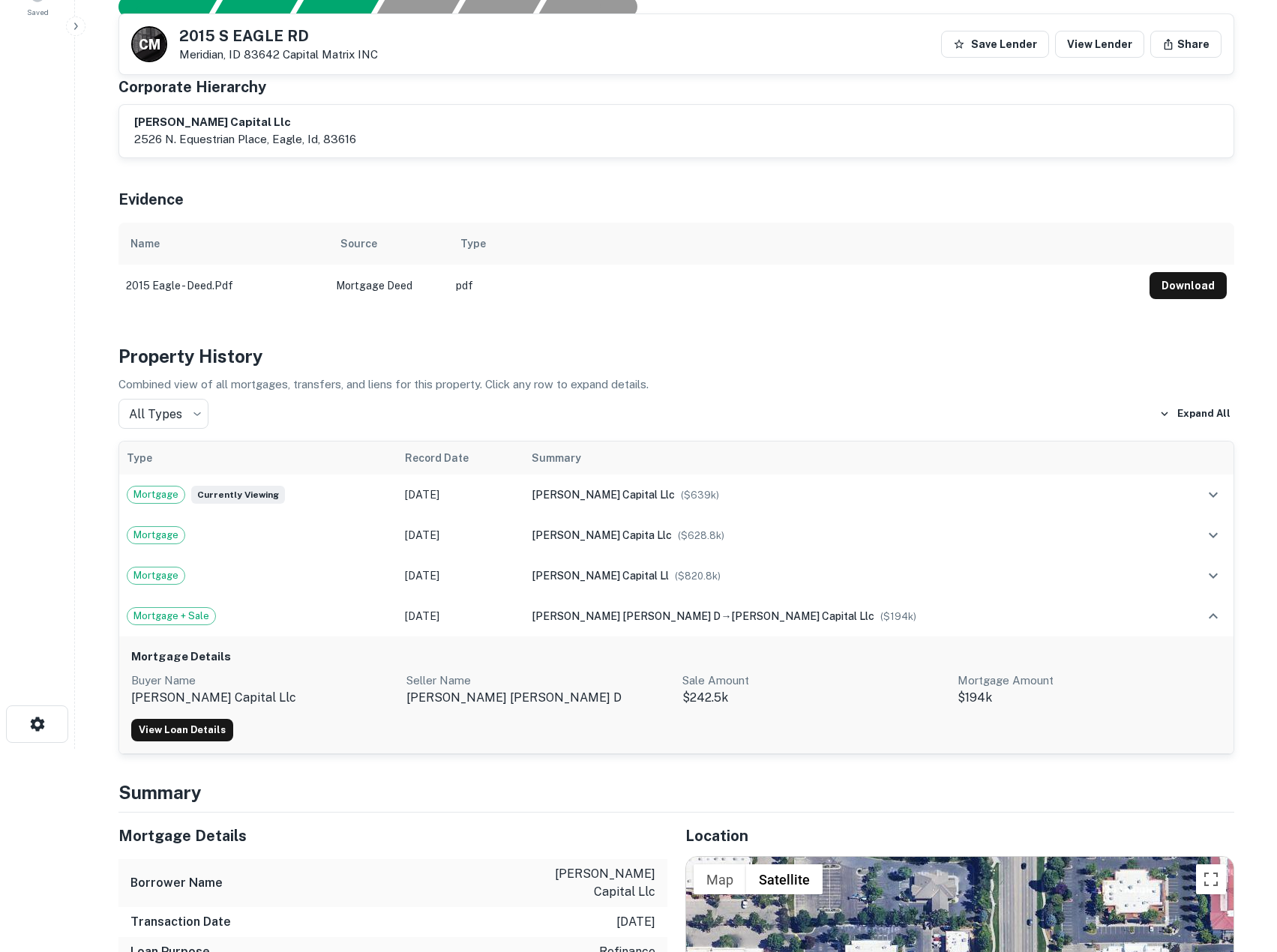
scroll to position [0, 0]
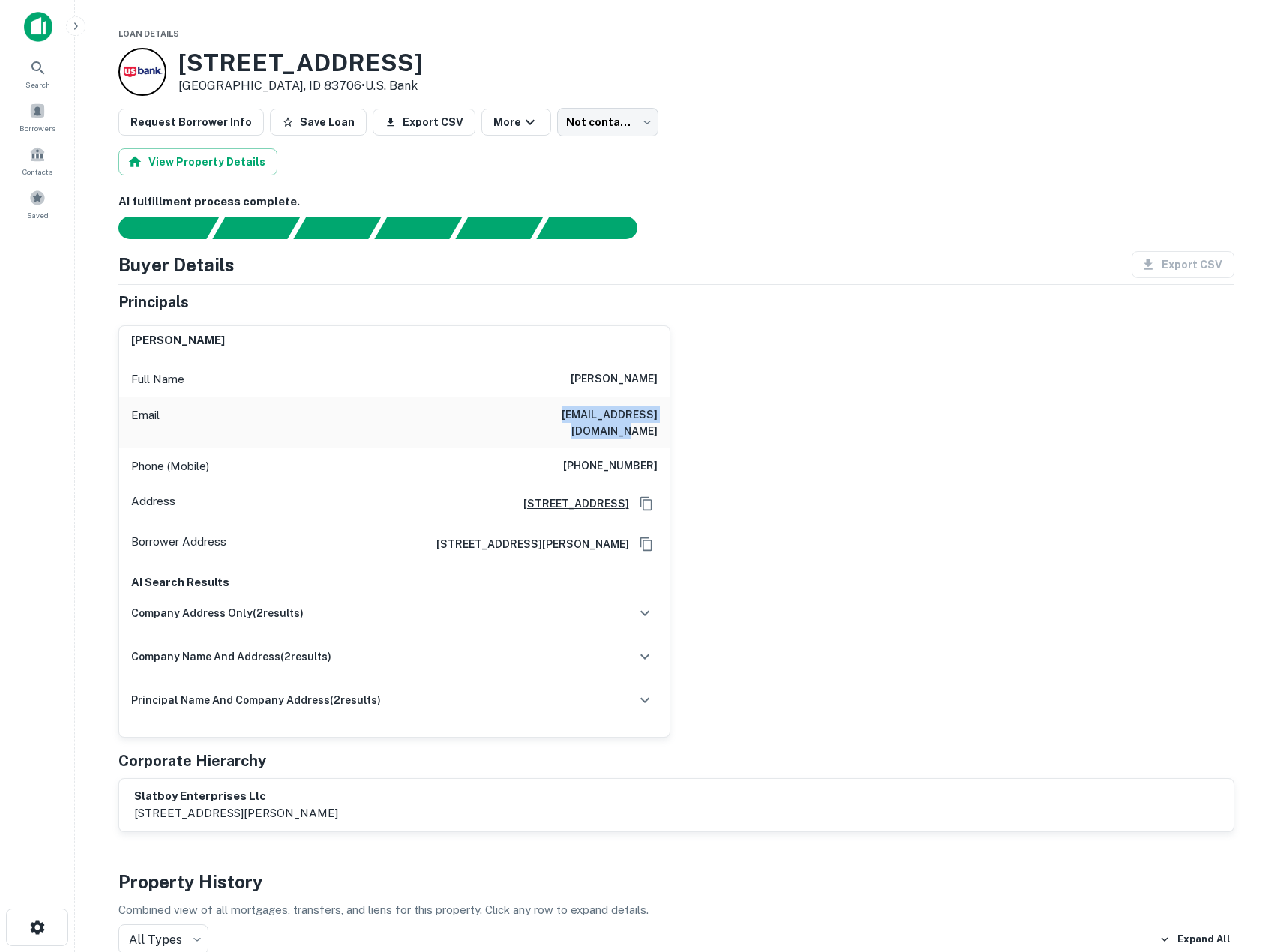
drag, startPoint x: 516, startPoint y: 417, endPoint x: 663, endPoint y: 418, distance: 147.0
click at [663, 418] on div "Email [EMAIL_ADDRESS][DOMAIN_NAME]" at bounding box center [394, 422] width 550 height 51
copy h6 "[EMAIL_ADDRESS][DOMAIN_NAME]"
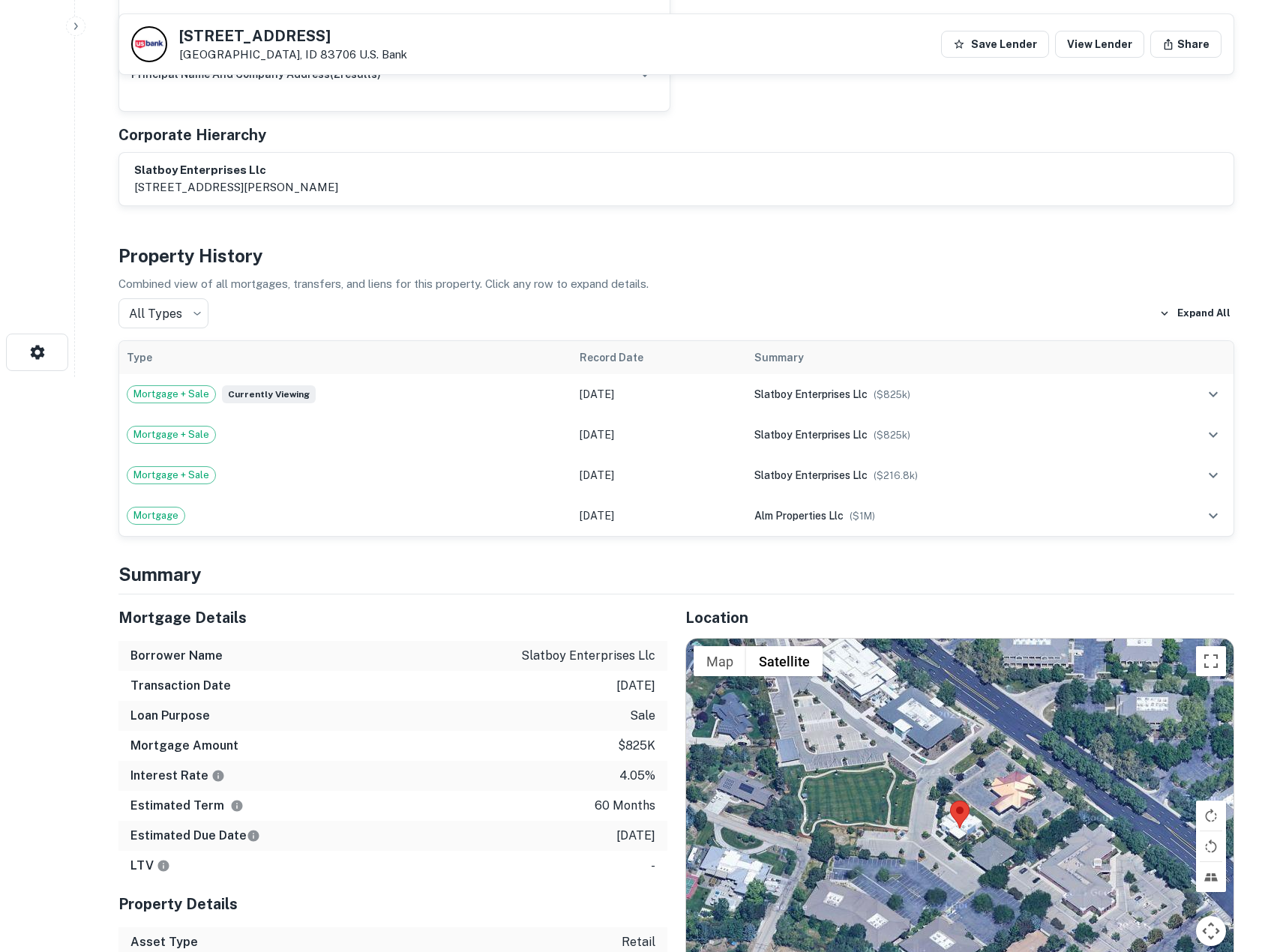
scroll to position [599, 0]
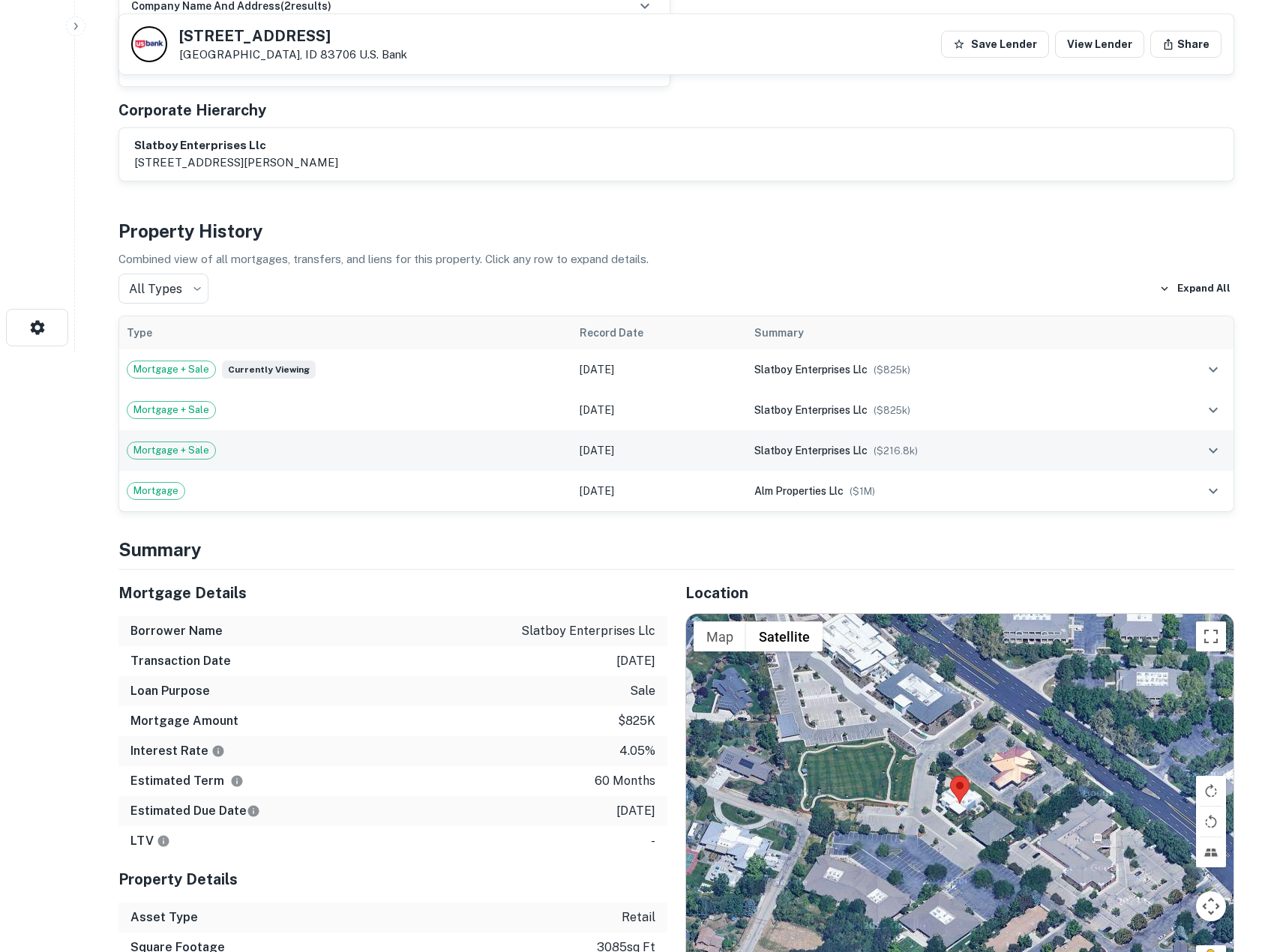
click at [680, 446] on td "[DATE]" at bounding box center [659, 451] width 175 height 41
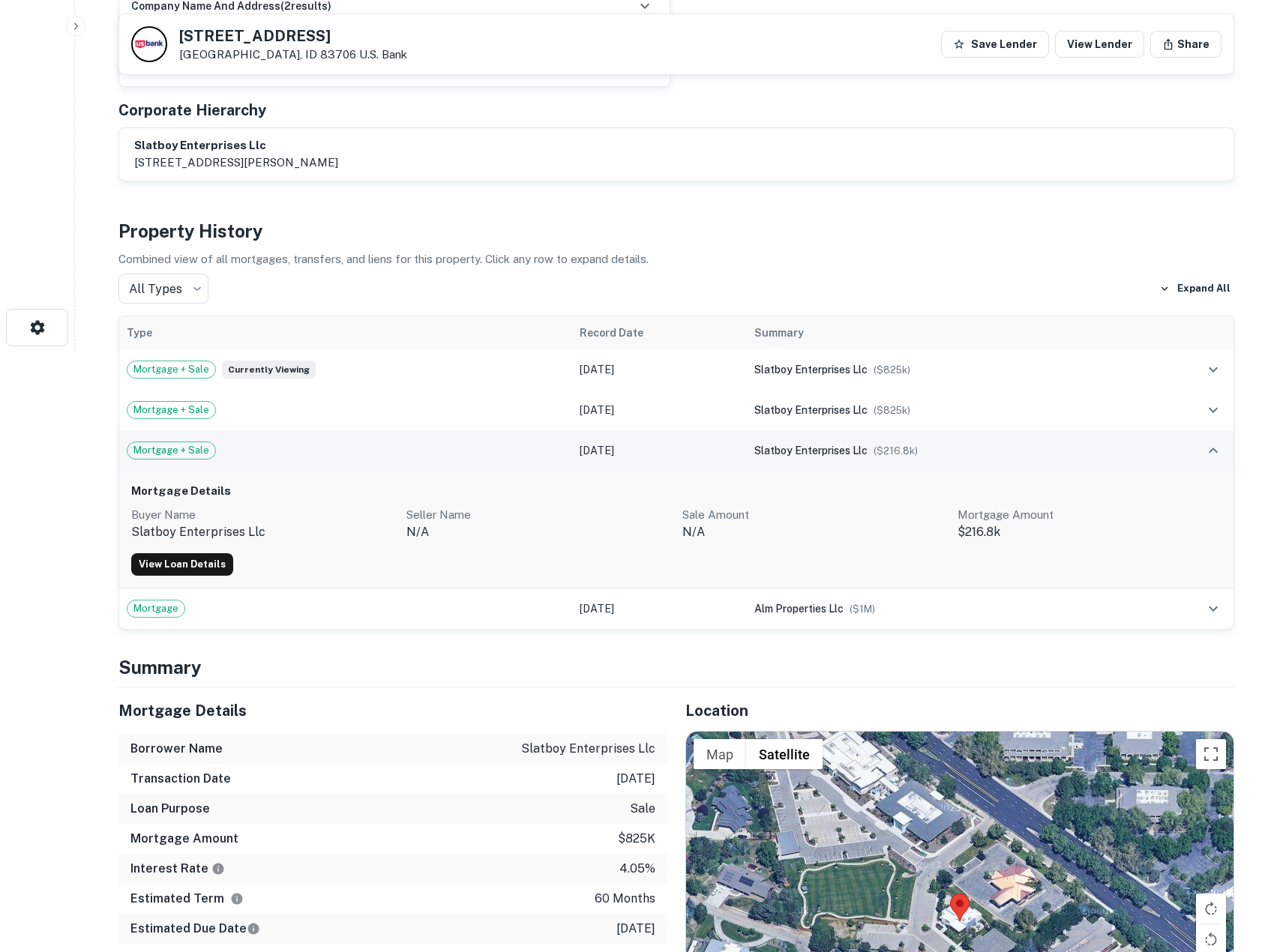
click at [652, 441] on td "[DATE]" at bounding box center [659, 451] width 175 height 41
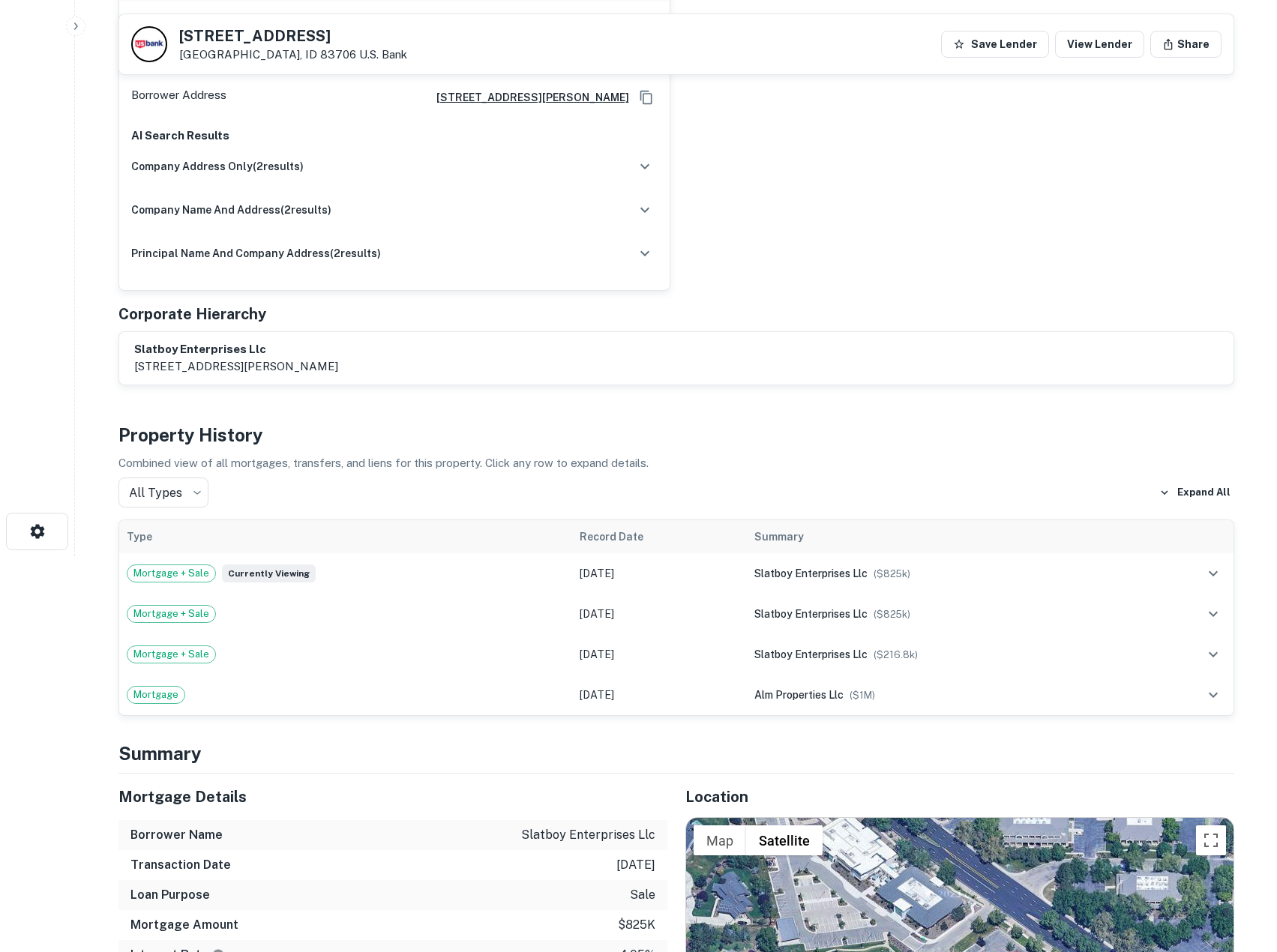
scroll to position [750, 0]
